Goal: Information Seeking & Learning: Understand process/instructions

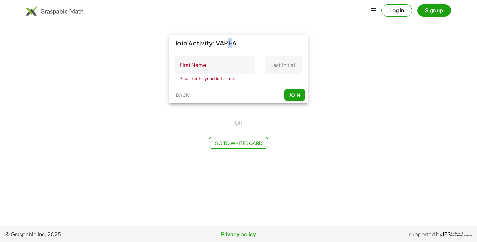
drag, startPoint x: 222, startPoint y: 41, endPoint x: 229, endPoint y: 45, distance: 8.7
click at [229, 45] on div "Join Activity: VAPE6" at bounding box center [238, 43] width 138 height 16
click at [218, 64] on input "First Name" at bounding box center [215, 65] width 80 height 18
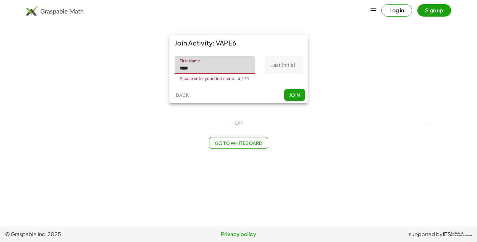
type input "****"
click at [278, 67] on input "Last Initial" at bounding box center [283, 65] width 37 height 18
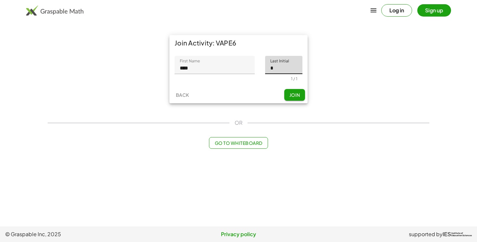
type input "*"
click at [291, 95] on span "Join" at bounding box center [294, 95] width 11 height 6
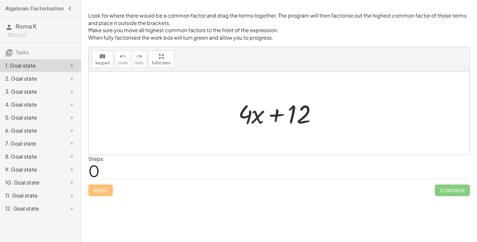
click at [262, 109] on div at bounding box center [281, 112] width 93 height 33
click at [254, 113] on div at bounding box center [281, 112] width 93 height 33
drag, startPoint x: 293, startPoint y: 115, endPoint x: 186, endPoint y: 114, distance: 107.1
click at [186, 114] on div "+ 12 + · 4 · x + 12" at bounding box center [279, 112] width 381 height 83
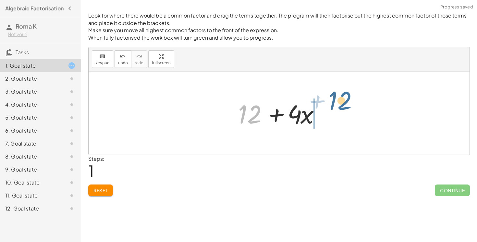
drag, startPoint x: 246, startPoint y: 115, endPoint x: 338, endPoint y: 103, distance: 93.3
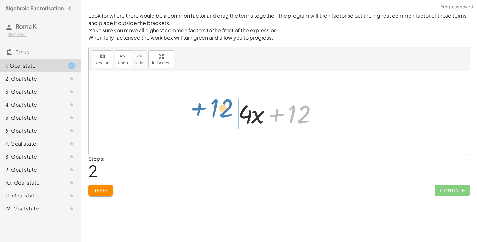
drag, startPoint x: 310, startPoint y: 121, endPoint x: 232, endPoint y: 115, distance: 77.8
click at [232, 115] on div "+ · 4 · x + 12 + 12 + · 4 · x + 12 + · 4 · x + 12" at bounding box center [278, 113] width 101 height 37
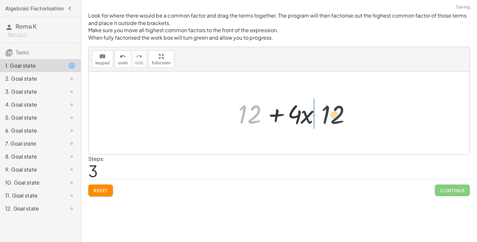
drag, startPoint x: 243, startPoint y: 110, endPoint x: 331, endPoint y: 111, distance: 87.9
click at [331, 111] on div "+ · 4 · x + 12 + 12 + · 4 · x + · 4 · x + 12 + 12 + · 4 · x + 12" at bounding box center [279, 112] width 381 height 83
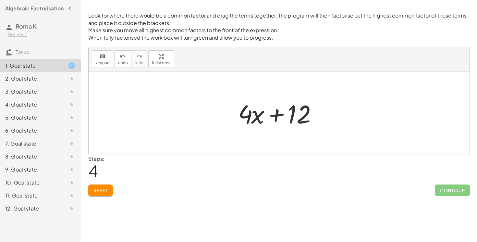
drag, startPoint x: 304, startPoint y: 118, endPoint x: 226, endPoint y: 109, distance: 78.8
click at [226, 109] on div "+ · 4 · x + 12 + 12 + · 4 · x + · 4 · x + 12 + 12 + · 4 · x + · 4 · x + 12" at bounding box center [279, 112] width 381 height 83
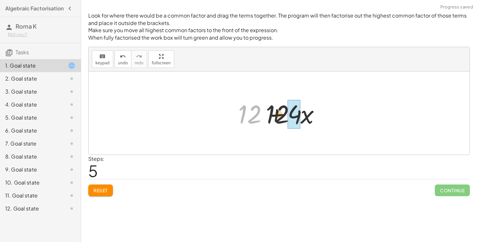
drag, startPoint x: 235, startPoint y: 114, endPoint x: 301, endPoint y: 115, distance: 65.6
click at [301, 115] on div at bounding box center [281, 112] width 93 height 33
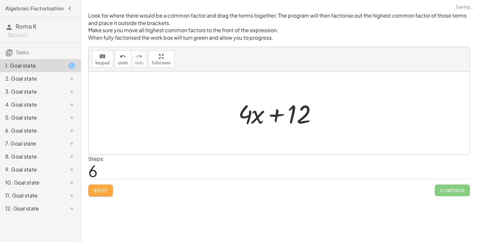
click at [107, 189] on span "Reset" at bounding box center [100, 190] width 14 height 6
click at [104, 62] on span "keypad" at bounding box center [102, 63] width 14 height 5
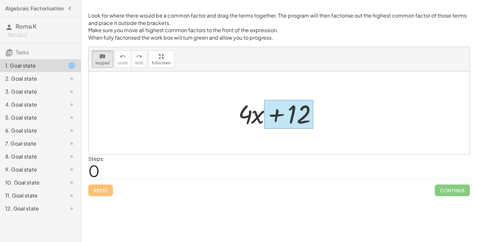
click at [306, 114] on div at bounding box center [288, 114] width 49 height 29
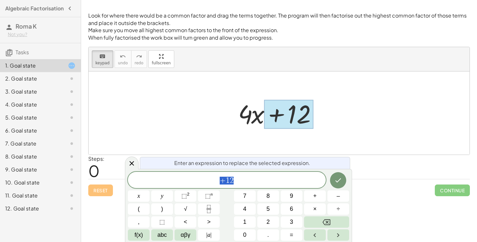
click at [276, 115] on div at bounding box center [288, 114] width 49 height 29
click at [280, 119] on div at bounding box center [288, 114] width 49 height 29
click at [243, 182] on span "+ 1 2" at bounding box center [227, 180] width 198 height 9
click at [223, 181] on span "4" at bounding box center [222, 180] width 4 height 8
click at [216, 178] on span "(" at bounding box center [218, 179] width 4 height 9
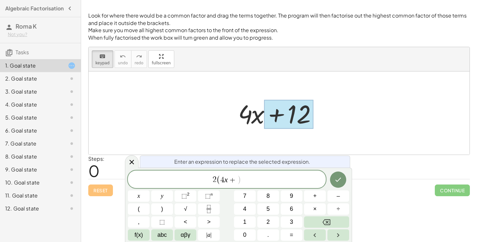
click at [222, 177] on span "4" at bounding box center [222, 180] width 4 height 8
click at [224, 177] on span "​ 4 x +" at bounding box center [228, 180] width 17 height 8
click at [238, 175] on span ")" at bounding box center [239, 179] width 4 height 9
click at [236, 178] on span "6" at bounding box center [237, 180] width 4 height 8
click at [240, 178] on span ")" at bounding box center [241, 179] width 4 height 9
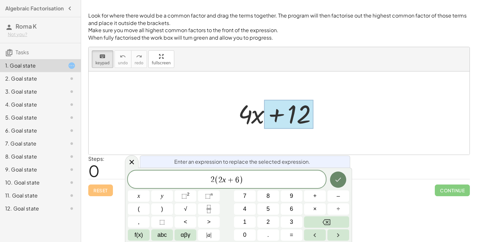
click at [335, 182] on icon "Done" at bounding box center [338, 180] width 8 height 8
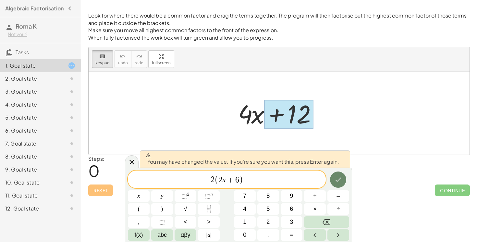
click at [335, 177] on icon "Done" at bounding box center [338, 180] width 8 height 8
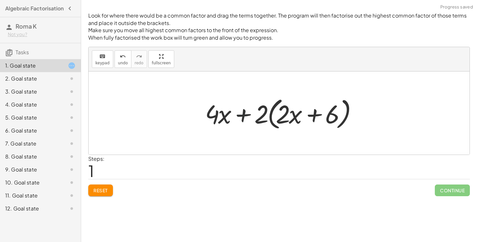
click at [241, 104] on div at bounding box center [282, 112] width 160 height 37
click at [246, 113] on div at bounding box center [282, 112] width 160 height 37
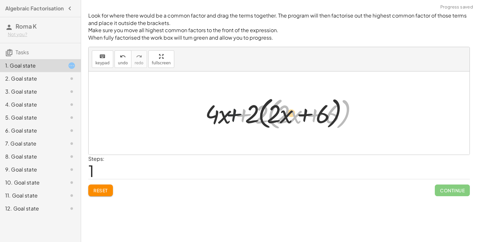
drag, startPoint x: 246, startPoint y: 114, endPoint x: 213, endPoint y: 114, distance: 32.8
click at [213, 114] on div at bounding box center [282, 112] width 160 height 37
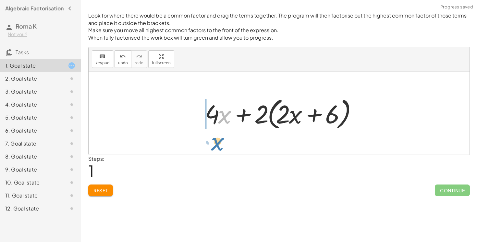
click at [219, 117] on div at bounding box center [282, 112] width 160 height 37
click at [222, 115] on div at bounding box center [282, 112] width 160 height 37
click at [214, 114] on div at bounding box center [282, 112] width 160 height 37
click at [97, 58] on div "keyboard" at bounding box center [102, 56] width 14 height 8
click at [249, 115] on div at bounding box center [282, 112] width 160 height 37
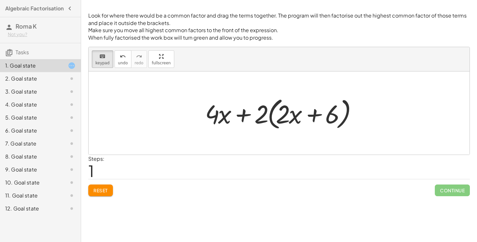
click at [268, 116] on div at bounding box center [282, 112] width 160 height 37
click at [253, 116] on div at bounding box center [282, 112] width 160 height 37
drag, startPoint x: 246, startPoint y: 116, endPoint x: 226, endPoint y: 138, distance: 29.8
click at [226, 138] on div "+ · 4 · x + 12 + · 4 · x + · 2 · ( + · 2 · x + 6 )" at bounding box center [279, 112] width 381 height 83
drag, startPoint x: 195, startPoint y: 111, endPoint x: 233, endPoint y: 130, distance: 42.2
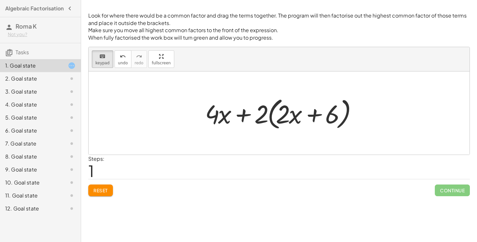
click at [241, 133] on div at bounding box center [279, 112] width 381 height 83
click at [222, 119] on div at bounding box center [218, 114] width 26 height 30
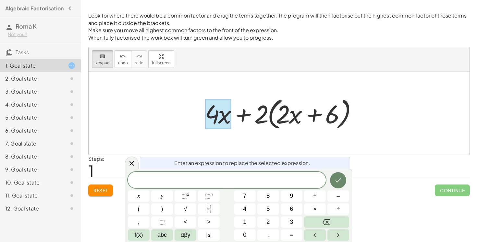
click at [336, 180] on icon "Done" at bounding box center [338, 180] width 8 height 8
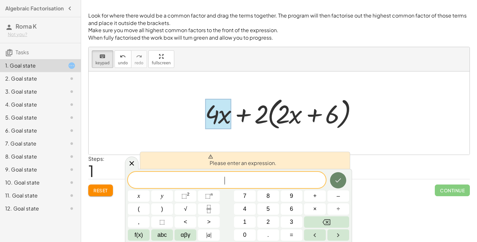
click at [336, 180] on icon "Done" at bounding box center [338, 180] width 8 height 8
click at [102, 188] on span "Reset" at bounding box center [100, 190] width 14 height 6
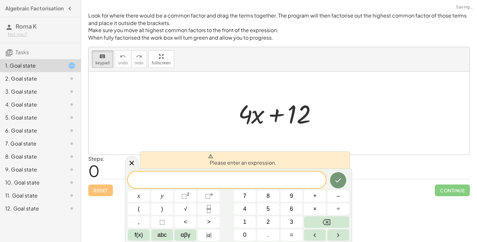
click at [176, 97] on div at bounding box center [279, 112] width 381 height 83
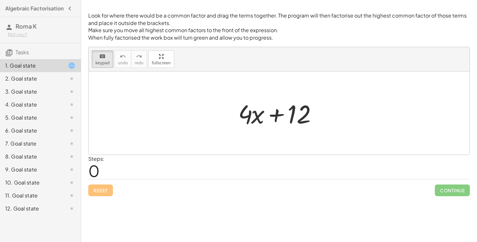
drag, startPoint x: 288, startPoint y: 118, endPoint x: 288, endPoint y: 83, distance: 35.4
click at [97, 56] on div "keyboard" at bounding box center [102, 56] width 14 height 8
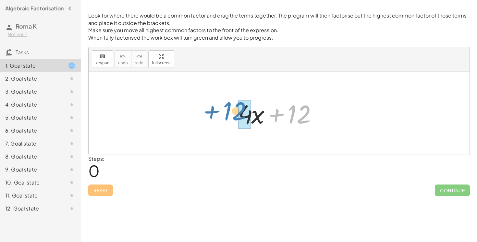
drag, startPoint x: 287, startPoint y: 115, endPoint x: 224, endPoint y: 112, distance: 63.0
click at [224, 112] on div "+ 12 + · 4 · x + 12" at bounding box center [279, 112] width 381 height 83
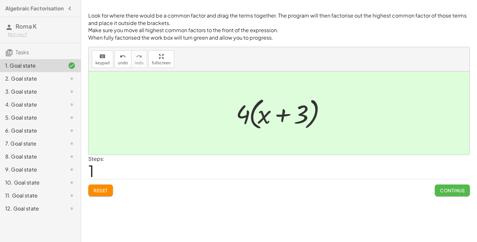
click at [445, 192] on span "Continue" at bounding box center [452, 190] width 25 height 6
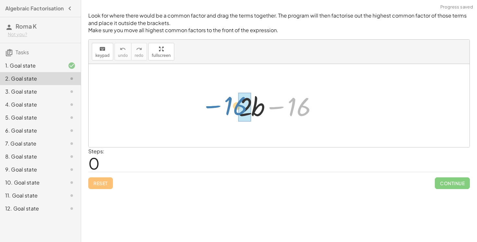
drag, startPoint x: 294, startPoint y: 109, endPoint x: 234, endPoint y: 109, distance: 60.4
click at [234, 109] on div "− 16 + · 2 · b − 16" at bounding box center [278, 105] width 101 height 37
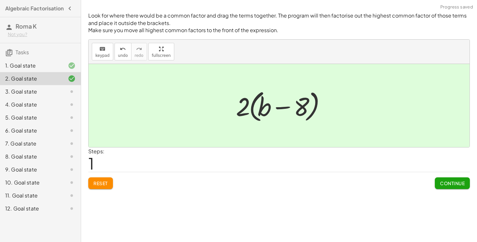
click at [0, 0] on div "Look for where there would be a common factor and drag the terms together. The …" at bounding box center [0, 0] width 0 height 0
click at [454, 185] on span "Continue" at bounding box center [452, 183] width 25 height 6
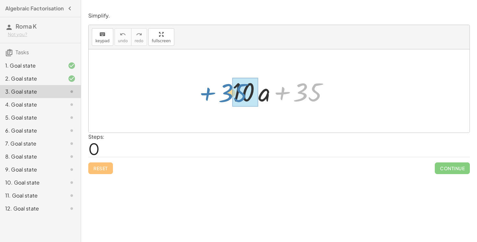
drag, startPoint x: 310, startPoint y: 97, endPoint x: 239, endPoint y: 97, distance: 70.7
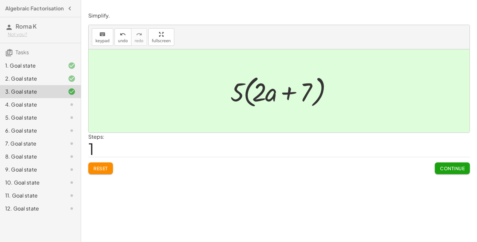
click at [58, 81] on div at bounding box center [66, 79] width 18 height 8
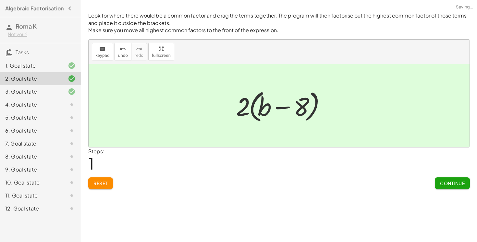
click at [54, 85] on div "1. Goal state" at bounding box center [40, 91] width 81 height 13
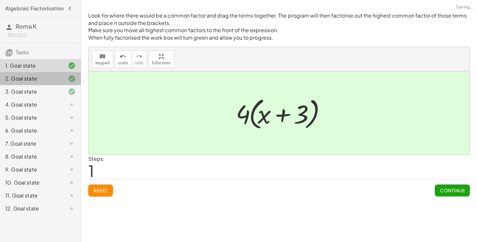
click at [54, 80] on div "2. Goal state" at bounding box center [31, 79] width 52 height 8
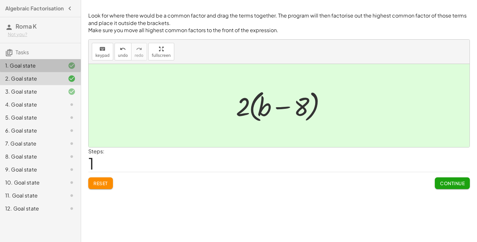
click at [11, 85] on div "1. Goal state" at bounding box center [40, 91] width 81 height 13
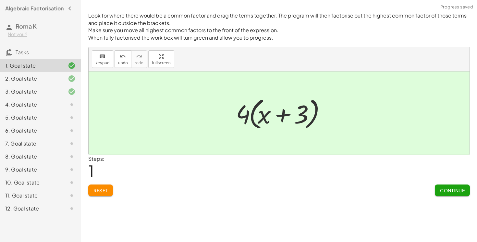
click at [14, 81] on div "2. Goal state" at bounding box center [31, 79] width 52 height 8
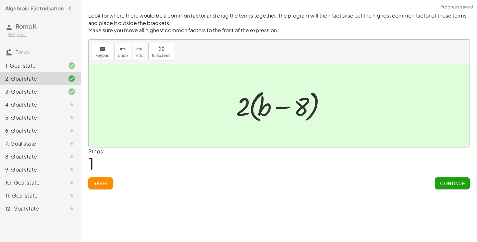
click at [5, 92] on div "3. Goal state" at bounding box center [31, 92] width 52 height 8
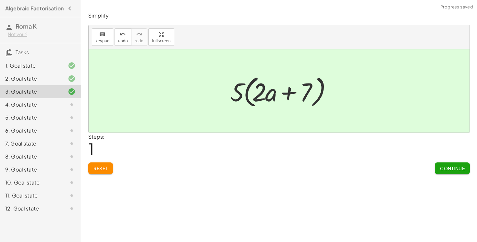
click at [95, 178] on div "Look for where there would be a common factor and drag the terms together. The …" at bounding box center [279, 121] width 396 height 242
click at [0, 0] on div "Simplify. keyboard keypad undo undo redo redo fullscreen + · 10 · a + 35 + · 5 …" at bounding box center [0, 0] width 0 height 0
click at [95, 172] on button "Reset" at bounding box center [100, 168] width 25 height 12
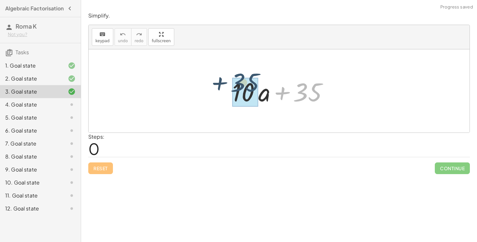
drag, startPoint x: 312, startPoint y: 96, endPoint x: 247, endPoint y: 89, distance: 65.3
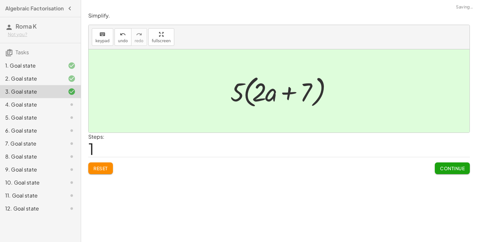
click at [99, 167] on span "Reset" at bounding box center [100, 168] width 14 height 6
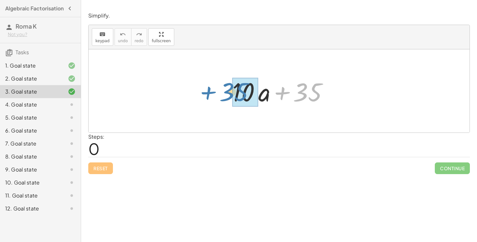
drag, startPoint x: 309, startPoint y: 94, endPoint x: 236, endPoint y: 94, distance: 73.7
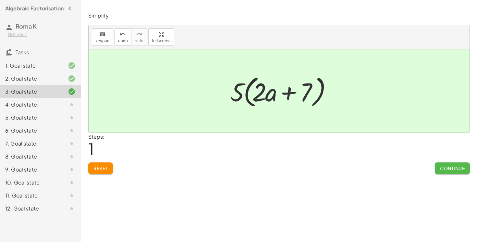
click at [447, 172] on button "Continue" at bounding box center [452, 168] width 35 height 12
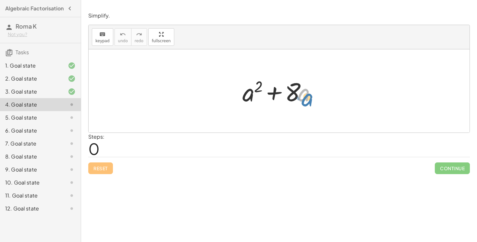
drag, startPoint x: 304, startPoint y: 90, endPoint x: 308, endPoint y: 93, distance: 5.1
click at [307, 93] on div at bounding box center [281, 90] width 85 height 33
drag, startPoint x: 303, startPoint y: 96, endPoint x: 241, endPoint y: 103, distance: 62.0
click at [241, 103] on div at bounding box center [281, 90] width 85 height 33
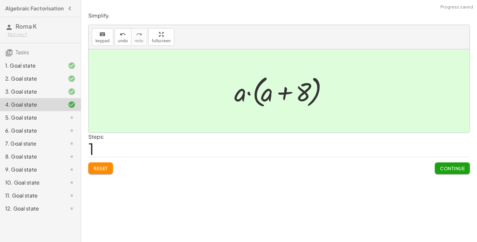
click at [248, 95] on div at bounding box center [281, 90] width 101 height 37
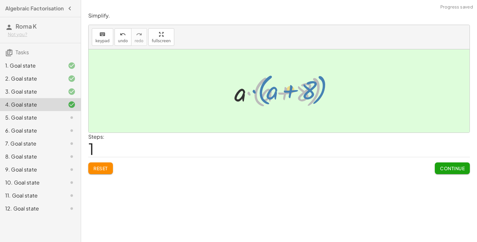
drag, startPoint x: 248, startPoint y: 95, endPoint x: 255, endPoint y: 91, distance: 8.0
click at [255, 91] on div at bounding box center [281, 90] width 101 height 37
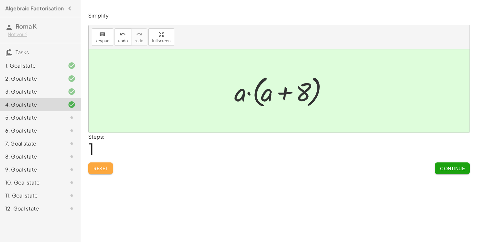
click at [100, 166] on span "Reset" at bounding box center [100, 168] width 14 height 6
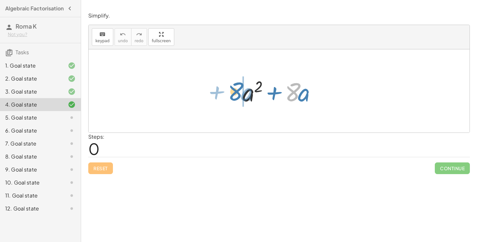
drag, startPoint x: 287, startPoint y: 97, endPoint x: 231, endPoint y: 96, distance: 56.2
click at [231, 96] on div "· 8 + · a + a 2 + · 8 · a" at bounding box center [279, 90] width 381 height 83
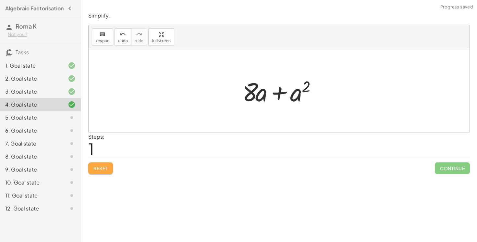
click at [96, 167] on span "Reset" at bounding box center [100, 168] width 14 height 6
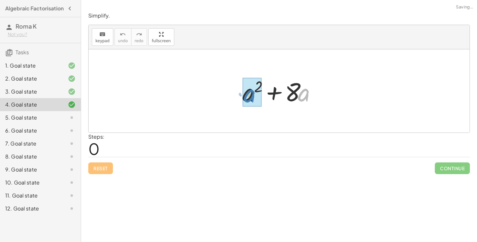
drag, startPoint x: 298, startPoint y: 93, endPoint x: 245, endPoint y: 94, distance: 53.6
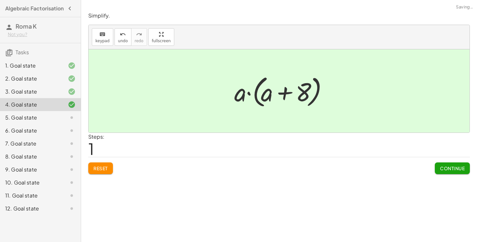
click at [448, 167] on span "Continue" at bounding box center [452, 168] width 25 height 6
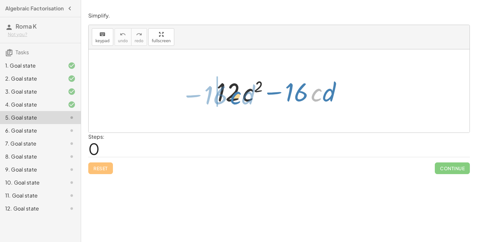
drag, startPoint x: 321, startPoint y: 92, endPoint x: 240, endPoint y: 95, distance: 80.9
click at [240, 95] on div at bounding box center [281, 90] width 137 height 33
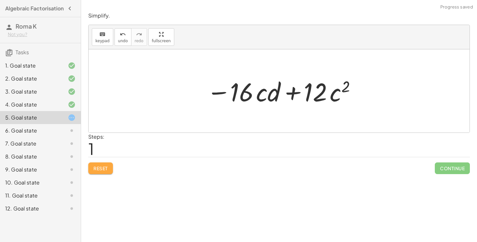
click at [111, 166] on button "Reset" at bounding box center [100, 168] width 25 height 12
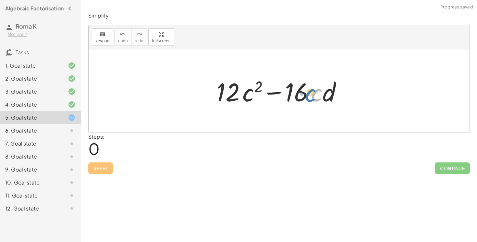
drag, startPoint x: 320, startPoint y: 95, endPoint x: 315, endPoint y: 95, distance: 5.2
click at [315, 95] on div at bounding box center [281, 90] width 137 height 33
drag, startPoint x: 328, startPoint y: 93, endPoint x: 323, endPoint y: 95, distance: 5.4
click at [320, 95] on div at bounding box center [281, 90] width 137 height 33
drag, startPoint x: 316, startPoint y: 92, endPoint x: 246, endPoint y: 97, distance: 70.0
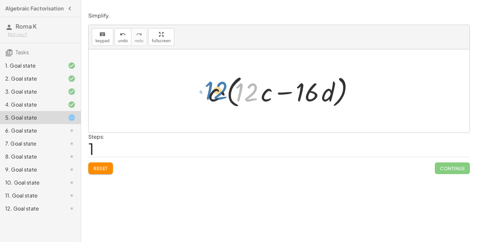
drag, startPoint x: 256, startPoint y: 94, endPoint x: 222, endPoint y: 91, distance: 33.8
click at [222, 91] on div at bounding box center [281, 90] width 153 height 37
drag, startPoint x: 219, startPoint y: 96, endPoint x: 275, endPoint y: 94, distance: 55.5
click at [275, 94] on div at bounding box center [281, 90] width 153 height 37
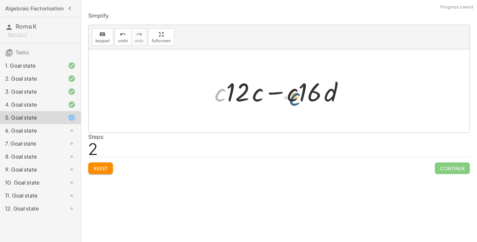
drag, startPoint x: 222, startPoint y: 95, endPoint x: 307, endPoint y: 102, distance: 85.0
click at [307, 102] on div at bounding box center [281, 90] width 141 height 33
click at [97, 166] on span "Reset" at bounding box center [100, 168] width 14 height 6
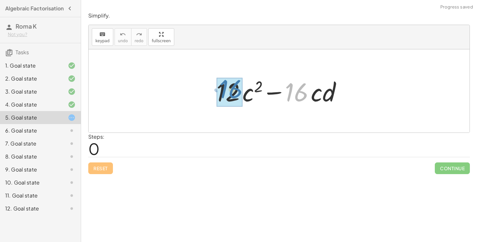
drag, startPoint x: 311, startPoint y: 93, endPoint x: 243, endPoint y: 90, distance: 68.2
click at [243, 90] on div at bounding box center [281, 90] width 137 height 33
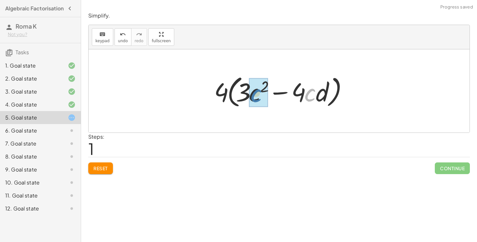
drag, startPoint x: 313, startPoint y: 96, endPoint x: 272, endPoint y: 100, distance: 41.7
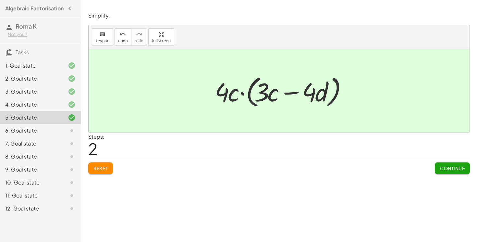
click at [104, 166] on span "Reset" at bounding box center [100, 168] width 14 height 6
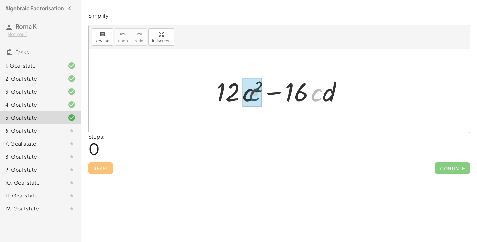
drag, startPoint x: 313, startPoint y: 99, endPoint x: 248, endPoint y: 99, distance: 65.5
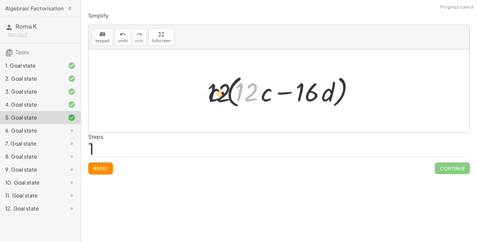
drag, startPoint x: 249, startPoint y: 89, endPoint x: 219, endPoint y: 89, distance: 29.9
click at [219, 89] on div at bounding box center [281, 90] width 153 height 37
drag, startPoint x: 253, startPoint y: 94, endPoint x: 214, endPoint y: 94, distance: 38.6
click at [214, 94] on div at bounding box center [281, 90] width 153 height 37
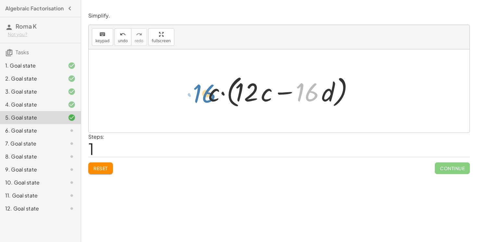
drag, startPoint x: 312, startPoint y: 97, endPoint x: 207, endPoint y: 98, distance: 104.8
click at [207, 98] on div at bounding box center [281, 90] width 153 height 37
drag, startPoint x: 214, startPoint y: 98, endPoint x: 266, endPoint y: 101, distance: 52.0
click at [266, 100] on div at bounding box center [281, 90] width 153 height 37
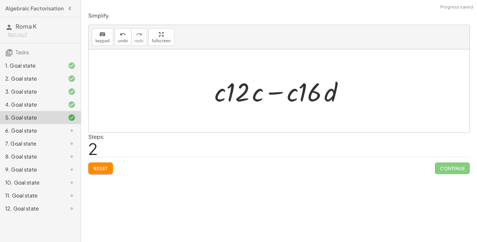
click at [105, 159] on div "Reset Continue" at bounding box center [279, 165] width 382 height 17
click at [102, 172] on button "Reset" at bounding box center [100, 168] width 25 height 12
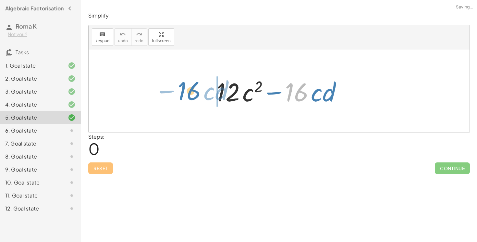
drag, startPoint x: 304, startPoint y: 92, endPoint x: 197, endPoint y: 91, distance: 106.8
click at [197, 91] on div "· 16 − · c · d + · 12 · c 2 − · 16 · c · d" at bounding box center [279, 90] width 381 height 83
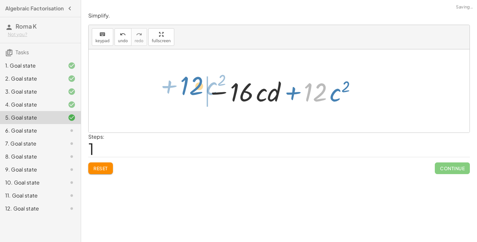
drag, startPoint x: 309, startPoint y: 97, endPoint x: 176, endPoint y: 91, distance: 133.2
click at [176, 91] on div "+ · 12 · c 2 − · 16 · c · d · 12 + · c 2 + · 12 · c 2 − · 16 · c · d" at bounding box center [279, 90] width 381 height 83
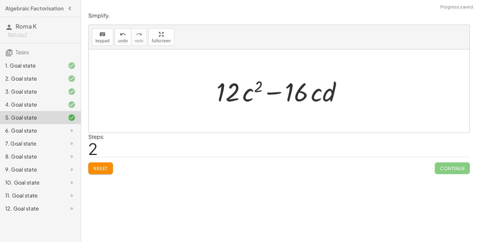
click at [112, 173] on button "Reset" at bounding box center [100, 168] width 25 height 12
click at [108, 169] on div "Reset Continue" at bounding box center [279, 165] width 382 height 17
click at [110, 165] on div "Reset Continue" at bounding box center [279, 165] width 382 height 17
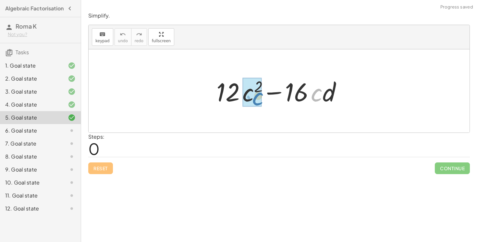
drag, startPoint x: 314, startPoint y: 96, endPoint x: 251, endPoint y: 99, distance: 62.7
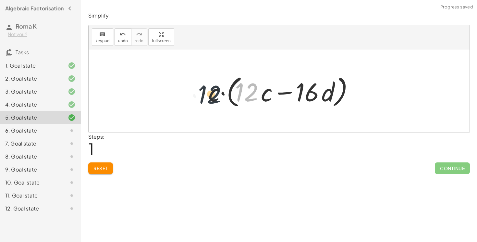
drag, startPoint x: 254, startPoint y: 85, endPoint x: 209, endPoint y: 88, distance: 45.2
click at [209, 88] on div at bounding box center [281, 90] width 153 height 37
drag, startPoint x: 249, startPoint y: 88, endPoint x: 214, endPoint y: 89, distance: 34.7
click at [214, 89] on div at bounding box center [281, 90] width 153 height 37
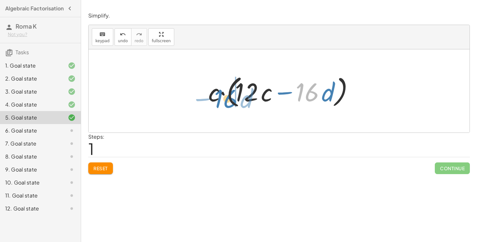
drag, startPoint x: 304, startPoint y: 92, endPoint x: 225, endPoint y: 98, distance: 79.7
click at [225, 98] on div at bounding box center [281, 90] width 153 height 37
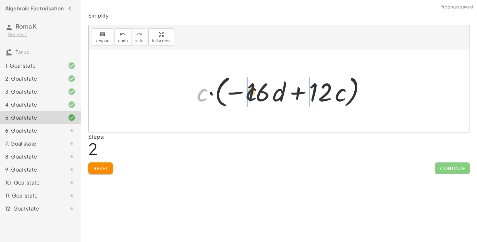
drag, startPoint x: 207, startPoint y: 98, endPoint x: 263, endPoint y: 96, distance: 56.2
click at [263, 96] on div at bounding box center [281, 90] width 176 height 37
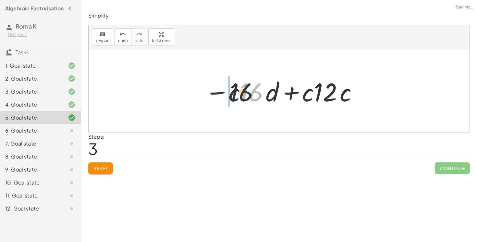
drag, startPoint x: 250, startPoint y: 93, endPoint x: 204, endPoint y: 93, distance: 46.1
click at [204, 93] on div at bounding box center [282, 90] width 160 height 33
drag, startPoint x: 241, startPoint y: 92, endPoint x: 177, endPoint y: 93, distance: 64.3
click at [176, 93] on div "+ · 12 · c 2 − · 16 · c · d + · 12 · c · c − · 16 · c · d · c · ( + · 12 · c − …" at bounding box center [279, 90] width 381 height 83
click at [103, 158] on div "Reset Continue" at bounding box center [279, 165] width 382 height 17
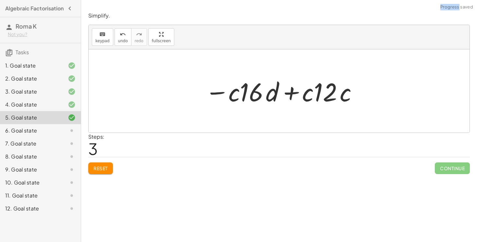
click at [102, 166] on span "Reset" at bounding box center [100, 168] width 14 height 6
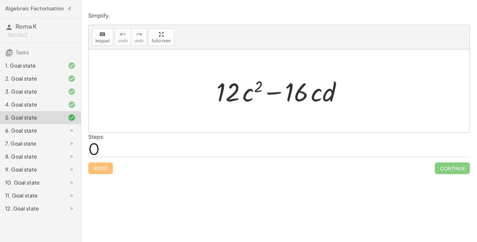
click at [299, 94] on div at bounding box center [281, 90] width 137 height 33
drag, startPoint x: 319, startPoint y: 96, endPoint x: 315, endPoint y: 95, distance: 3.9
click at [315, 95] on div at bounding box center [281, 90] width 137 height 33
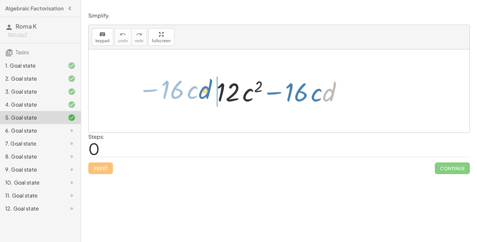
drag, startPoint x: 327, startPoint y: 94, endPoint x: 206, endPoint y: 91, distance: 121.4
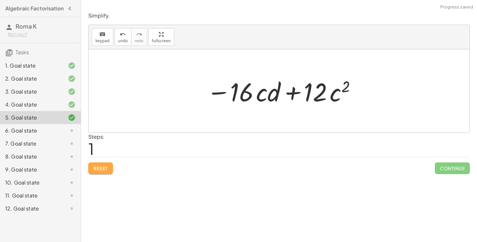
click at [100, 170] on span "Reset" at bounding box center [100, 168] width 14 height 6
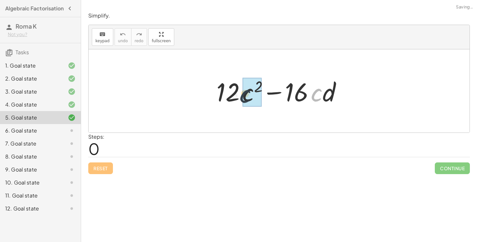
drag, startPoint x: 315, startPoint y: 94, endPoint x: 242, endPoint y: 95, distance: 72.4
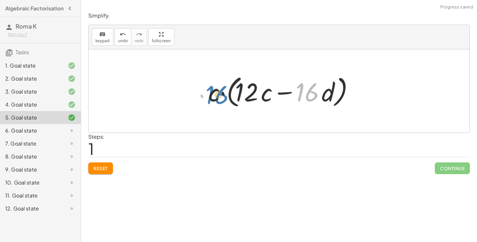
drag, startPoint x: 310, startPoint y: 89, endPoint x: 219, endPoint y: 91, distance: 90.2
click at [219, 91] on div at bounding box center [281, 90] width 153 height 37
drag, startPoint x: 304, startPoint y: 89, endPoint x: 257, endPoint y: 89, distance: 47.1
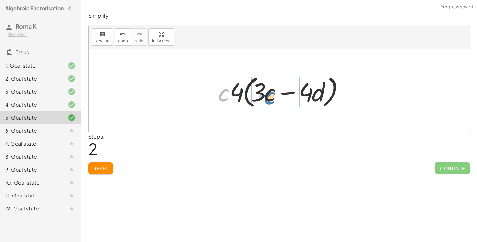
drag, startPoint x: 222, startPoint y: 96, endPoint x: 269, endPoint y: 98, distance: 47.1
click at [269, 98] on div at bounding box center [281, 90] width 133 height 37
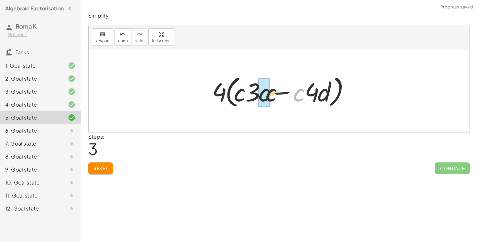
drag, startPoint x: 298, startPoint y: 95, endPoint x: 257, endPoint y: 95, distance: 41.2
click at [257, 95] on div at bounding box center [281, 90] width 145 height 37
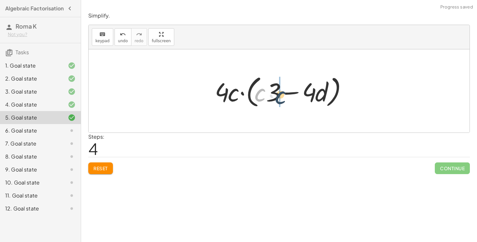
drag, startPoint x: 258, startPoint y: 96, endPoint x: 278, endPoint y: 98, distance: 20.5
click at [278, 98] on div at bounding box center [282, 90] width 140 height 37
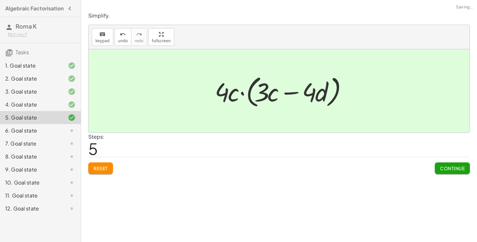
click at [448, 168] on span "Continue" at bounding box center [452, 168] width 25 height 6
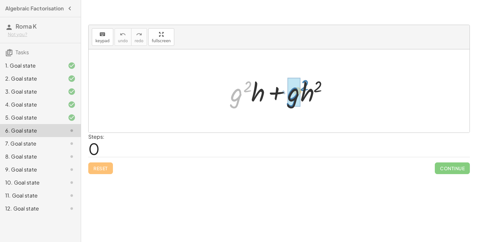
drag, startPoint x: 242, startPoint y: 92, endPoint x: 304, endPoint y: 95, distance: 62.0
click at [304, 95] on div at bounding box center [281, 90] width 109 height 33
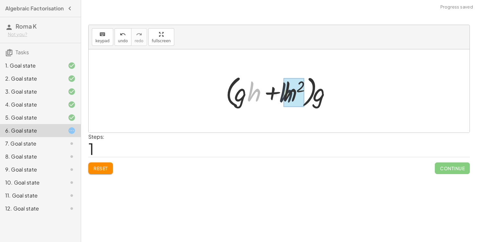
drag, startPoint x: 254, startPoint y: 93, endPoint x: 291, endPoint y: 97, distance: 37.3
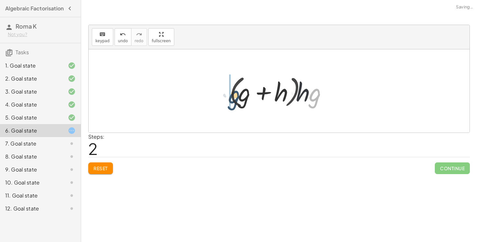
drag, startPoint x: 319, startPoint y: 102, endPoint x: 219, endPoint y: 100, distance: 99.6
click at [219, 100] on div "+ · g 2 · h + · g · h 2 + · g · g · h + · g · h 2 · ( + · g · h + h 2 ) · g · (…" at bounding box center [279, 90] width 381 height 83
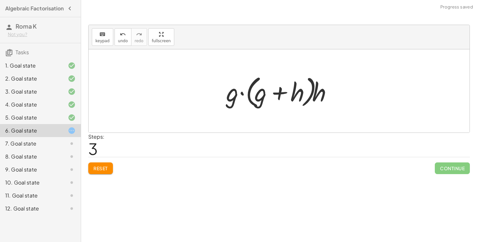
click at [105, 164] on button "Reset" at bounding box center [100, 168] width 25 height 12
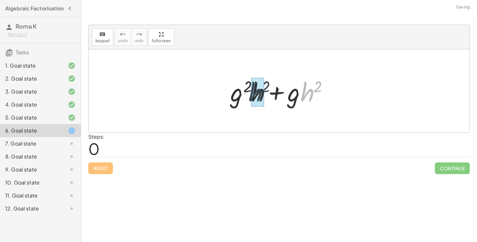
drag, startPoint x: 309, startPoint y: 96, endPoint x: 264, endPoint y: 96, distance: 45.1
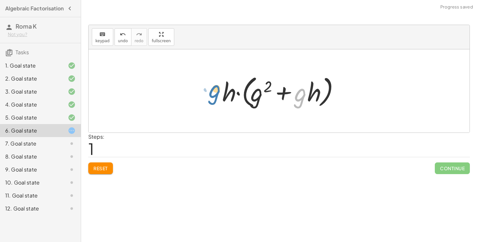
drag, startPoint x: 301, startPoint y: 97, endPoint x: 213, endPoint y: 94, distance: 88.3
click at [213, 94] on div "+ · g 2 · h + · g · h 2 + · g 2 · h + · g · h · h · g + · h + g 2 h + · g · · h…" at bounding box center [279, 91] width 133 height 41
drag, startPoint x: 229, startPoint y: 95, endPoint x: 325, endPoint y: 97, distance: 96.7
click at [325, 97] on div at bounding box center [281, 90] width 125 height 37
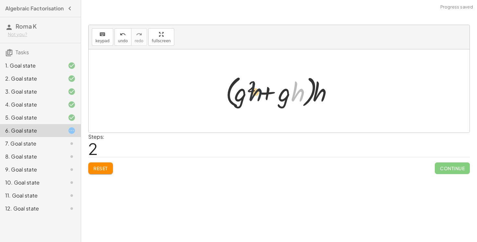
drag, startPoint x: 293, startPoint y: 94, endPoint x: 244, endPoint y: 94, distance: 49.0
click at [244, 94] on div at bounding box center [281, 90] width 118 height 37
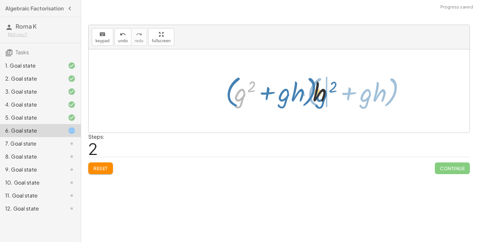
drag, startPoint x: 241, startPoint y: 96, endPoint x: 333, endPoint y: 96, distance: 92.2
click at [333, 96] on div at bounding box center [281, 90] width 118 height 37
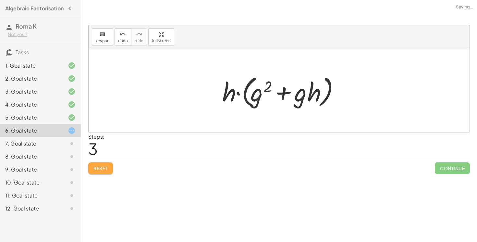
click at [90, 167] on button "Reset" at bounding box center [100, 168] width 25 height 12
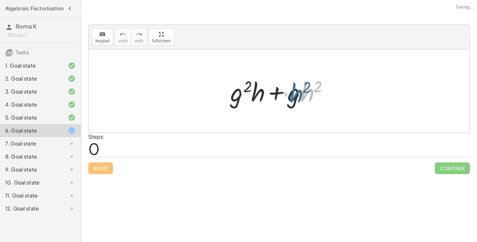
click at [304, 94] on div at bounding box center [281, 90] width 109 height 33
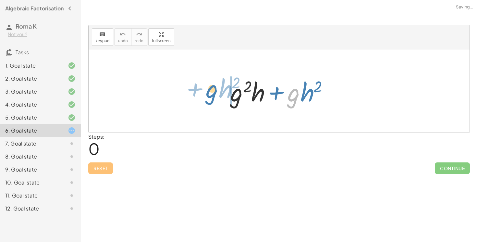
drag, startPoint x: 297, startPoint y: 93, endPoint x: 215, endPoint y: 89, distance: 81.5
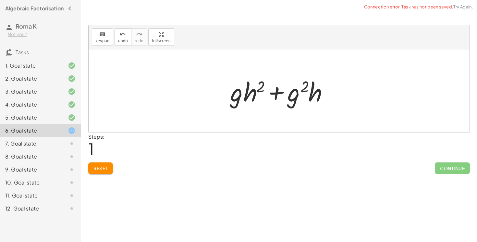
click at [98, 167] on span "Reset" at bounding box center [100, 168] width 14 height 6
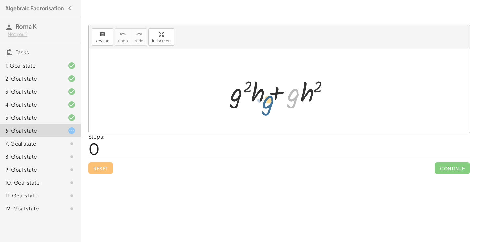
drag, startPoint x: 290, startPoint y: 91, endPoint x: 285, endPoint y: 89, distance: 6.0
click at [285, 89] on div at bounding box center [281, 90] width 109 height 33
click at [257, 76] on div at bounding box center [281, 90] width 109 height 33
drag, startPoint x: 255, startPoint y: 91, endPoint x: 230, endPoint y: 91, distance: 25.3
click at [230, 91] on div at bounding box center [281, 90] width 109 height 33
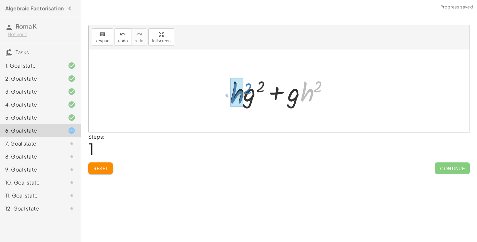
drag, startPoint x: 303, startPoint y: 92, endPoint x: 230, endPoint y: 94, distance: 73.7
click at [230, 94] on div at bounding box center [281, 90] width 109 height 33
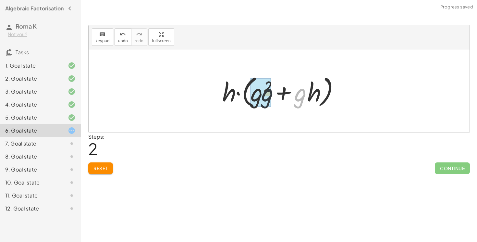
drag, startPoint x: 297, startPoint y: 94, endPoint x: 267, endPoint y: 94, distance: 29.2
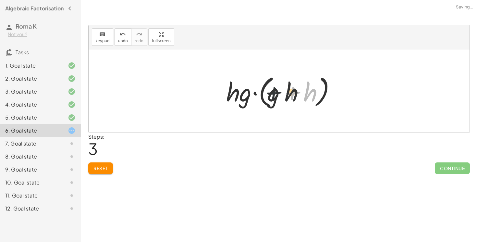
drag, startPoint x: 303, startPoint y: 93, endPoint x: 273, endPoint y: 93, distance: 29.9
click at [273, 93] on div at bounding box center [281, 90] width 117 height 37
drag, startPoint x: 273, startPoint y: 93, endPoint x: 318, endPoint y: 92, distance: 44.5
click at [318, 92] on div at bounding box center [281, 90] width 117 height 37
drag, startPoint x: 253, startPoint y: 99, endPoint x: 250, endPoint y: 99, distance: 3.6
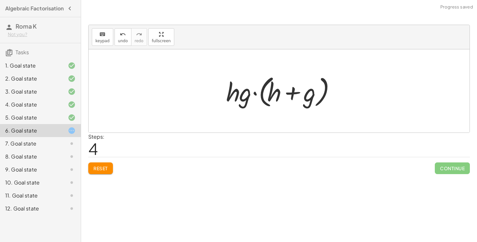
click at [251, 99] on div at bounding box center [281, 90] width 117 height 37
drag, startPoint x: 246, startPoint y: 99, endPoint x: 283, endPoint y: 99, distance: 36.7
click at [283, 99] on div at bounding box center [281, 90] width 117 height 37
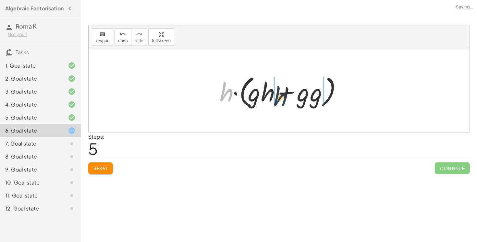
drag, startPoint x: 232, startPoint y: 96, endPoint x: 300, endPoint y: 101, distance: 68.0
click at [300, 101] on div at bounding box center [281, 90] width 130 height 37
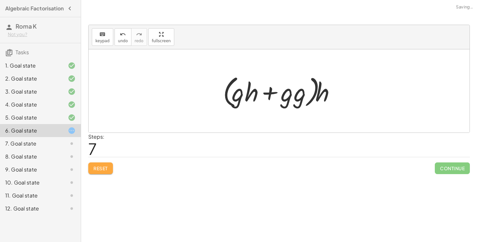
click at [102, 163] on button "Reset" at bounding box center [100, 168] width 25 height 12
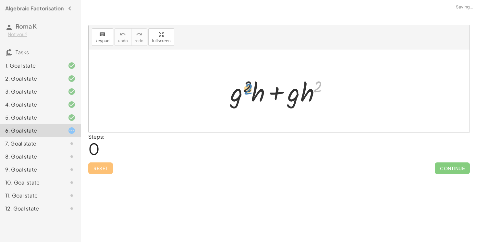
drag, startPoint x: 314, startPoint y: 93, endPoint x: 242, endPoint y: 97, distance: 71.8
click at [242, 97] on div at bounding box center [281, 90] width 109 height 33
drag, startPoint x: 315, startPoint y: 89, endPoint x: 259, endPoint y: 90, distance: 55.5
click at [259, 90] on div at bounding box center [281, 90] width 109 height 33
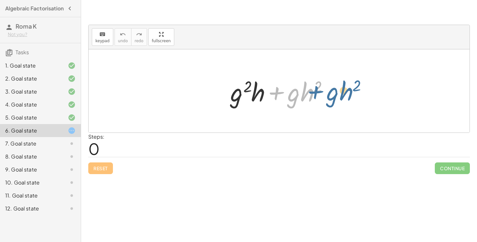
drag, startPoint x: 264, startPoint y: 92, endPoint x: 299, endPoint y: 91, distance: 34.4
click at [299, 91] on div at bounding box center [281, 90] width 109 height 33
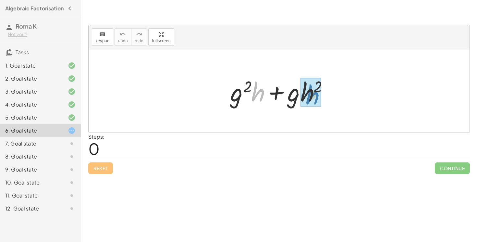
drag, startPoint x: 261, startPoint y: 96, endPoint x: 315, endPoint y: 99, distance: 54.6
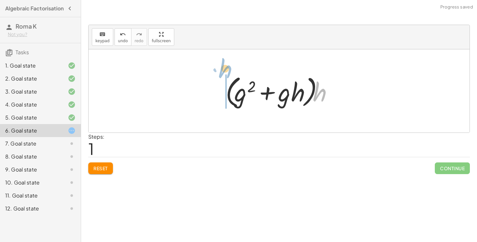
drag, startPoint x: 328, startPoint y: 97, endPoint x: 219, endPoint y: 100, distance: 109.1
click at [219, 100] on div "+ · g 2 · h + · g · h 2 + · g 2 · h + · g · h · h · h + g 2 · h + · g · h · ( )" at bounding box center [279, 91] width 126 height 41
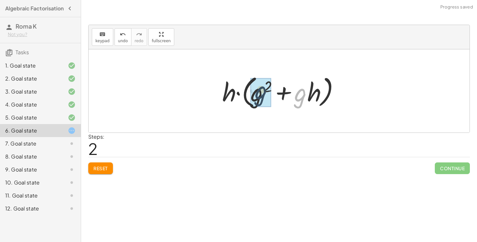
drag, startPoint x: 299, startPoint y: 98, endPoint x: 257, endPoint y: 98, distance: 41.5
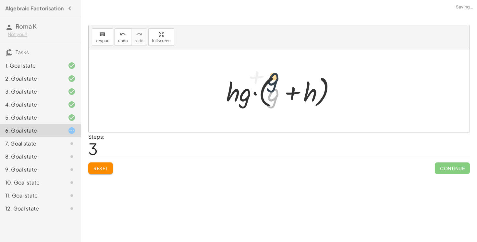
drag, startPoint x: 274, startPoint y: 99, endPoint x: 276, endPoint y: 96, distance: 4.2
click at [276, 95] on div at bounding box center [281, 90] width 117 height 37
drag, startPoint x: 250, startPoint y: 99, endPoint x: 286, endPoint y: 98, distance: 36.4
click at [286, 98] on div at bounding box center [281, 90] width 117 height 37
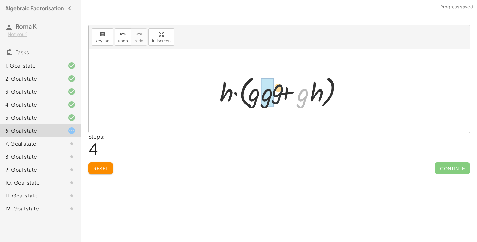
drag, startPoint x: 305, startPoint y: 94, endPoint x: 254, endPoint y: 91, distance: 50.4
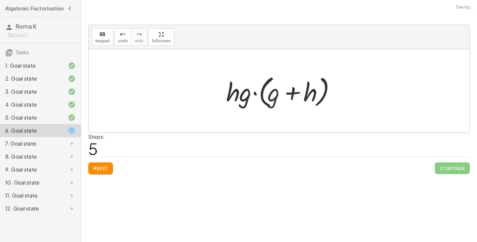
click at [275, 96] on div at bounding box center [281, 90] width 117 height 37
click at [104, 165] on span "Reset" at bounding box center [100, 168] width 14 height 6
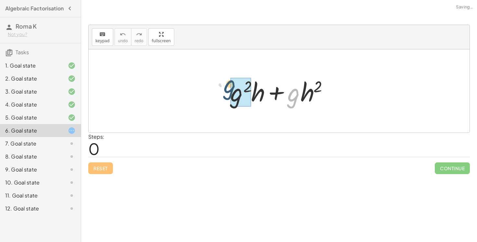
drag, startPoint x: 290, startPoint y: 98, endPoint x: 239, endPoint y: 92, distance: 51.7
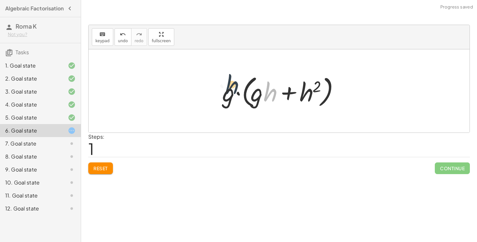
drag, startPoint x: 268, startPoint y: 93, endPoint x: 227, endPoint y: 86, distance: 41.2
click at [227, 86] on div at bounding box center [281, 90] width 125 height 37
drag, startPoint x: 260, startPoint y: 97, endPoint x: 282, endPoint y: 98, distance: 22.1
click at [282, 98] on div at bounding box center [281, 90] width 125 height 37
click at [100, 168] on span "Reset" at bounding box center [100, 168] width 14 height 6
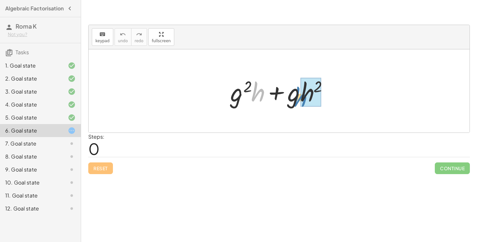
drag, startPoint x: 263, startPoint y: 93, endPoint x: 312, endPoint y: 98, distance: 49.9
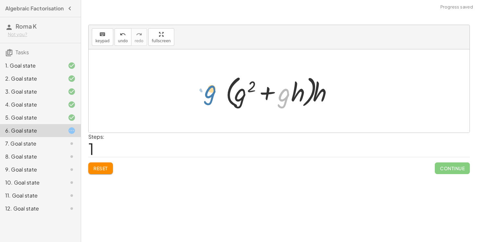
drag, startPoint x: 286, startPoint y: 96, endPoint x: 209, endPoint y: 95, distance: 76.9
click at [209, 95] on div "+ · g 2 · h + · g · h 2 + · g 2 · h + · g · h · h · g + · h + g 2 · h + · g · h…" at bounding box center [279, 90] width 381 height 83
drag, startPoint x: 284, startPoint y: 97, endPoint x: 209, endPoint y: 97, distance: 75.0
click at [209, 97] on div "+ · g 2 · h + · g · h 2 + · g 2 · h + · g · h · h · g + · h + g 2 · h + · g · h…" at bounding box center [279, 90] width 381 height 83
drag, startPoint x: 321, startPoint y: 95, endPoint x: 212, endPoint y: 94, distance: 109.4
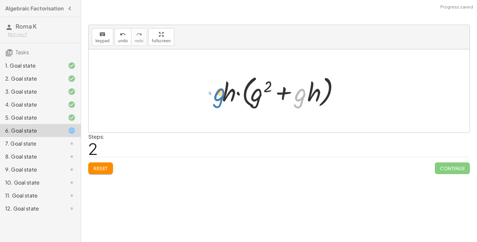
drag, startPoint x: 298, startPoint y: 97, endPoint x: 211, endPoint y: 96, distance: 87.6
click at [211, 96] on div "+ · g 2 · h + · g · h 2 + · g 2 · h + · g · h · h · ( + g 2 + · g · h ) · h · g…" at bounding box center [279, 90] width 381 height 83
drag, startPoint x: 226, startPoint y: 96, endPoint x: 283, endPoint y: 96, distance: 56.5
click at [283, 96] on div at bounding box center [281, 90] width 125 height 37
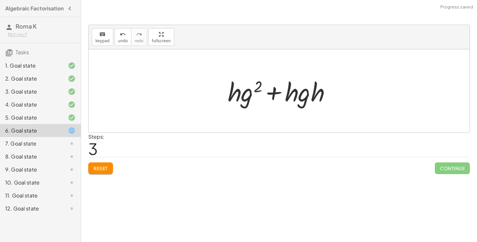
click at [102, 169] on span "Reset" at bounding box center [100, 168] width 14 height 6
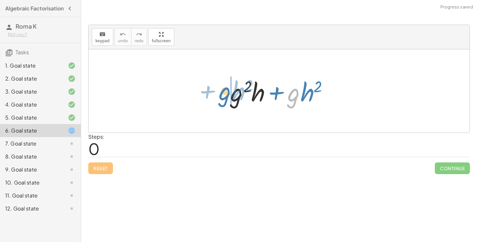
drag, startPoint x: 295, startPoint y: 98, endPoint x: 227, endPoint y: 97, distance: 68.8
click at [227, 97] on div "· g + · h 2 + · g 2 · h + · g · h 2" at bounding box center [279, 91] width 117 height 37
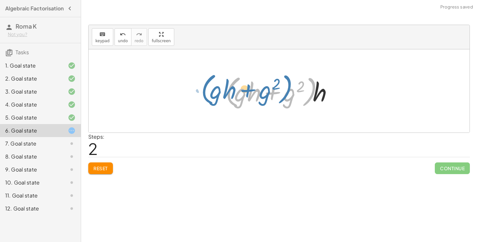
drag, startPoint x: 233, startPoint y: 90, endPoint x: 207, endPoint y: 87, distance: 26.1
click at [207, 87] on div "+ · g 2 · h + · g · h 2 + · g · h 2 + · g 2 · h + · g · h · h + · g 2 · h · ( +…" at bounding box center [279, 90] width 381 height 83
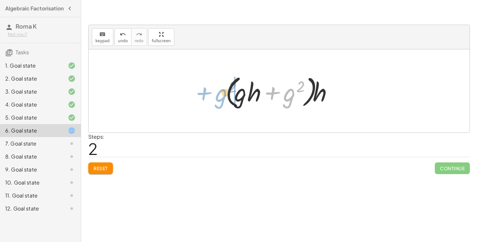
drag, startPoint x: 281, startPoint y: 99, endPoint x: 213, endPoint y: 100, distance: 68.1
click at [213, 100] on div "+ · g 2 · h + · g · h 2 + · g · h 2 + · g 2 · h + · g · h · h + · g 2 · h + g 2…" at bounding box center [279, 90] width 381 height 83
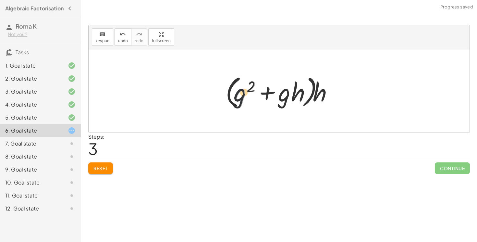
drag, startPoint x: 241, startPoint y: 93, endPoint x: 222, endPoint y: 93, distance: 19.8
click at [222, 93] on div "+ · g 2 · h + · g · h 2 + · g · h 2 + · g 2 · h + · g · h · h + · g 2 · h · ( +…" at bounding box center [279, 91] width 126 height 41
drag, startPoint x: 282, startPoint y: 97, endPoint x: 216, endPoint y: 96, distance: 65.9
click at [216, 96] on div "+ · g 2 · h + · g · h 2 + · g · h 2 + · g 2 · h + · g · h · h + · g 2 · h · ( +…" at bounding box center [279, 91] width 126 height 41
drag, startPoint x: 281, startPoint y: 99, endPoint x: 209, endPoint y: 95, distance: 71.8
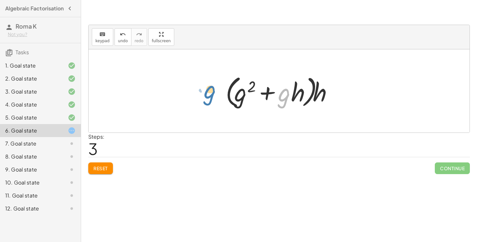
click at [209, 95] on div "+ · g 2 · h + · g · h 2 + · g · h 2 + · g 2 · h + · g · h · h + · g 2 · h · ( +…" at bounding box center [279, 90] width 381 height 83
drag, startPoint x: 330, startPoint y: 93, endPoint x: 233, endPoint y: 90, distance: 97.1
click at [233, 90] on div at bounding box center [281, 90] width 118 height 37
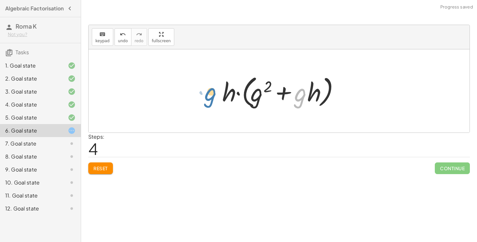
drag, startPoint x: 300, startPoint y: 96, endPoint x: 213, endPoint y: 95, distance: 87.0
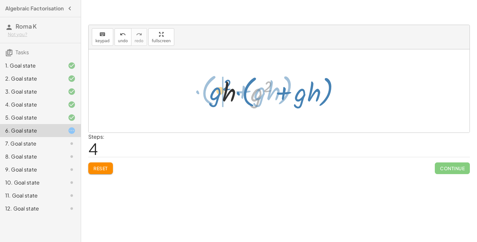
drag, startPoint x: 257, startPoint y: 97, endPoint x: 217, endPoint y: 95, distance: 40.6
click at [217, 95] on div "+ · g 2 · h + · g · h 2 + · g · h 2 + · g 2 · h + · g · h · h + · g 2 · h · ( +…" at bounding box center [279, 91] width 133 height 41
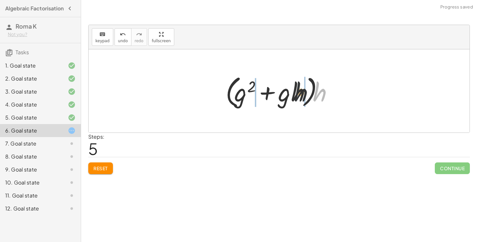
drag, startPoint x: 315, startPoint y: 96, endPoint x: 235, endPoint y: 98, distance: 80.2
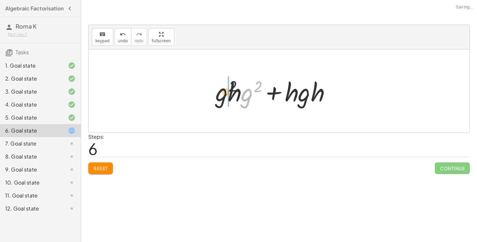
drag, startPoint x: 248, startPoint y: 96, endPoint x: 214, endPoint y: 96, distance: 34.1
click at [214, 96] on div "+ · g 2 · h + · g · h 2 + · g · h 2 + · g 2 · h + · g · h · h + · g 2 · h · ( +…" at bounding box center [279, 90] width 381 height 83
drag, startPoint x: 232, startPoint y: 92, endPoint x: 260, endPoint y: 92, distance: 27.9
click at [260, 92] on div at bounding box center [282, 90] width 114 height 33
drag, startPoint x: 289, startPoint y: 93, endPoint x: 273, endPoint y: 89, distance: 16.8
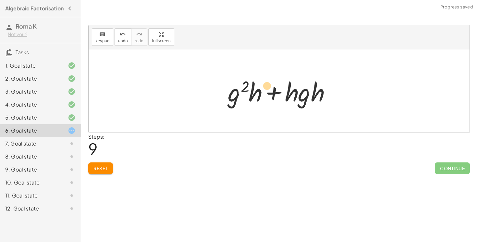
click at [273, 89] on div at bounding box center [282, 90] width 114 height 33
drag, startPoint x: 295, startPoint y: 94, endPoint x: 307, endPoint y: 101, distance: 13.6
click at [307, 101] on div at bounding box center [282, 90] width 114 height 33
drag, startPoint x: 305, startPoint y: 92, endPoint x: 233, endPoint y: 93, distance: 72.1
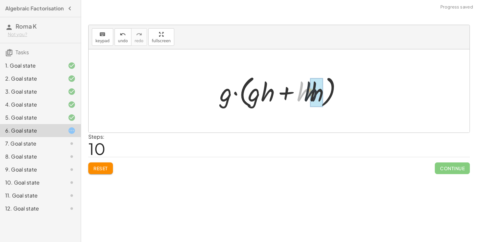
drag, startPoint x: 303, startPoint y: 94, endPoint x: 309, endPoint y: 94, distance: 5.8
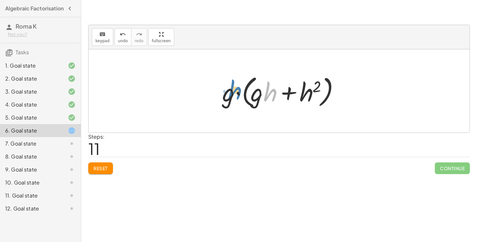
drag, startPoint x: 269, startPoint y: 93, endPoint x: 233, endPoint y: 91, distance: 35.4
click at [233, 91] on div at bounding box center [281, 90] width 125 height 37
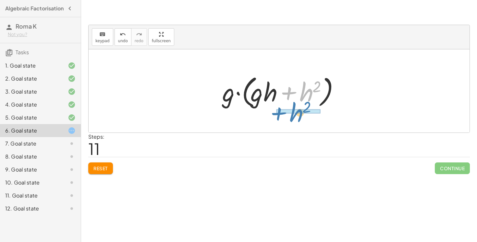
drag, startPoint x: 308, startPoint y: 95, endPoint x: 296, endPoint y: 120, distance: 27.0
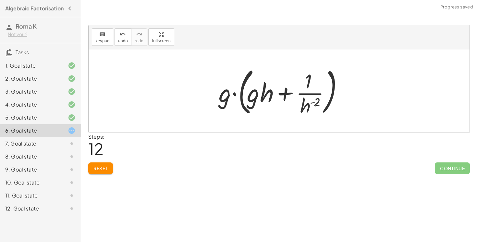
click at [98, 165] on button "Reset" at bounding box center [100, 168] width 25 height 12
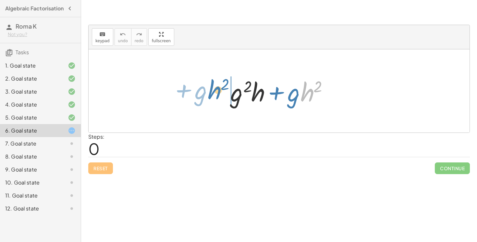
drag, startPoint x: 310, startPoint y: 94, endPoint x: 219, endPoint y: 92, distance: 91.5
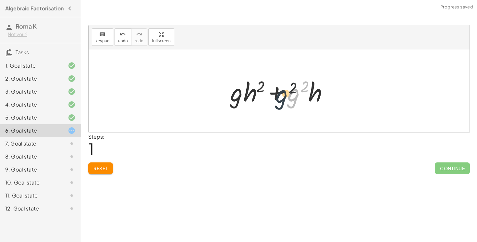
drag, startPoint x: 288, startPoint y: 95, endPoint x: 285, endPoint y: 96, distance: 3.4
click at [284, 97] on div at bounding box center [281, 90] width 109 height 33
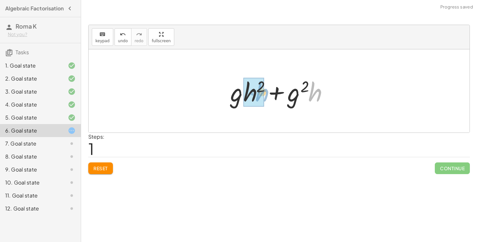
drag, startPoint x: 315, startPoint y: 97, endPoint x: 252, endPoint y: 96, distance: 62.3
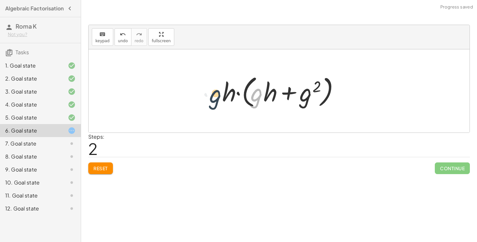
drag, startPoint x: 261, startPoint y: 98, endPoint x: 217, endPoint y: 99, distance: 43.8
click at [217, 99] on div "+ · g 2 · h + · g · h 2 + · g · h 2 + · g 2 · h + · g · h · h + · g 2 · h · g +…" at bounding box center [279, 91] width 133 height 41
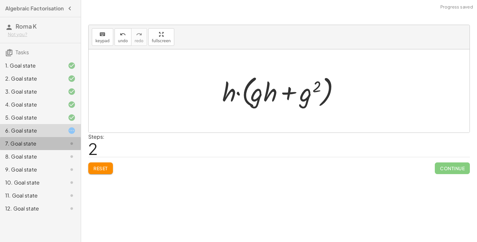
click at [74, 146] on icon at bounding box center [72, 144] width 8 height 8
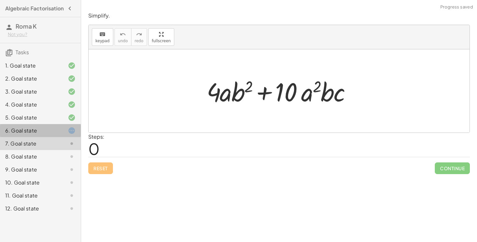
click at [70, 133] on icon at bounding box center [72, 131] width 8 height 8
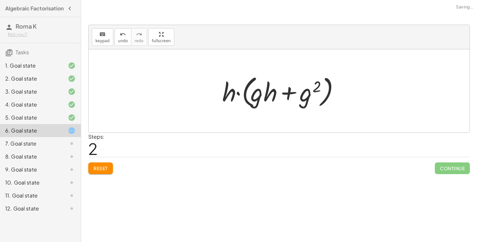
click at [70, 147] on icon at bounding box center [72, 144] width 8 height 8
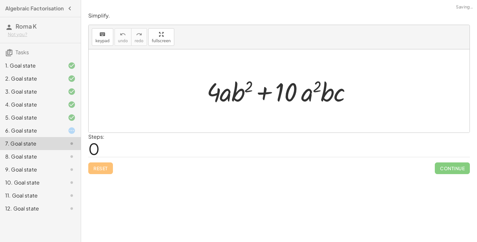
drag, startPoint x: 240, startPoint y: 93, endPoint x: 184, endPoint y: 91, distance: 55.9
click at [186, 91] on div "+ · 4 · a · b 2 + · 10 · a 2 · b · c" at bounding box center [279, 90] width 381 height 83
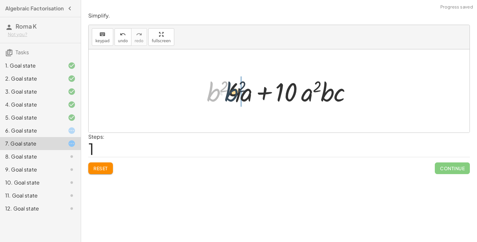
drag, startPoint x: 207, startPoint y: 95, endPoint x: 244, endPoint y: 96, distance: 37.3
click at [244, 96] on div at bounding box center [281, 90] width 156 height 33
click at [61, 150] on div "6. Goal state" at bounding box center [40, 156] width 81 height 13
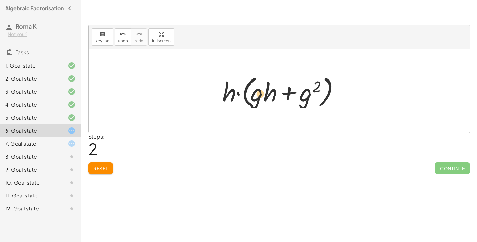
drag, startPoint x: 260, startPoint y: 102, endPoint x: 263, endPoint y: 103, distance: 3.5
click at [263, 103] on div at bounding box center [281, 90] width 125 height 37
click at [269, 94] on div at bounding box center [281, 90] width 125 height 37
drag, startPoint x: 229, startPoint y: 95, endPoint x: 316, endPoint y: 95, distance: 87.0
click at [316, 94] on div at bounding box center [281, 90] width 125 height 37
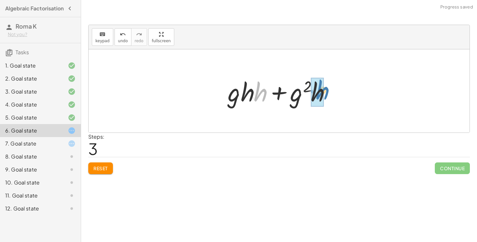
drag, startPoint x: 259, startPoint y: 95, endPoint x: 321, endPoint y: 93, distance: 61.7
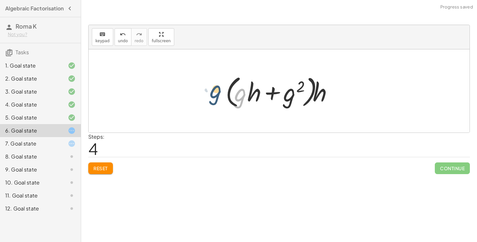
drag, startPoint x: 241, startPoint y: 96, endPoint x: 220, endPoint y: 89, distance: 22.6
drag, startPoint x: 255, startPoint y: 94, endPoint x: 237, endPoint y: 96, distance: 18.3
click at [236, 96] on div at bounding box center [281, 90] width 118 height 37
drag, startPoint x: 241, startPoint y: 94, endPoint x: 213, endPoint y: 93, distance: 27.6
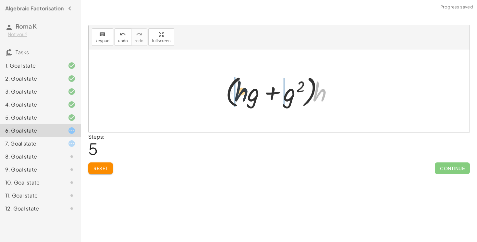
drag, startPoint x: 316, startPoint y: 94, endPoint x: 220, endPoint y: 92, distance: 96.1
click at [220, 92] on div "+ · g 2 · h + · g · h 2 + · g · h 2 + · g 2 · h + · g · h · h + · g 2 · h · h ·…" at bounding box center [279, 91] width 126 height 41
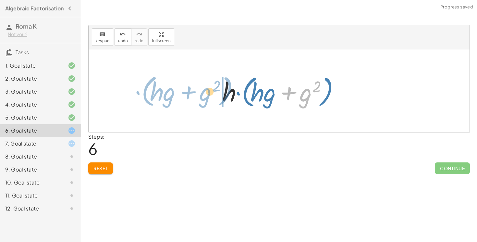
drag, startPoint x: 304, startPoint y: 96, endPoint x: 203, endPoint y: 96, distance: 100.9
click at [203, 96] on div "+ · g 2 · h + · g · h 2 + · g · h 2 + · g 2 · h + · g · h · h + · g 2 · h · h ·…" at bounding box center [279, 90] width 381 height 83
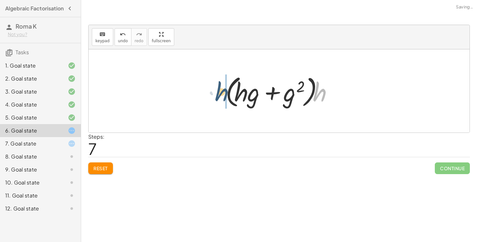
drag, startPoint x: 320, startPoint y: 95, endPoint x: 221, endPoint y: 94, distance: 99.0
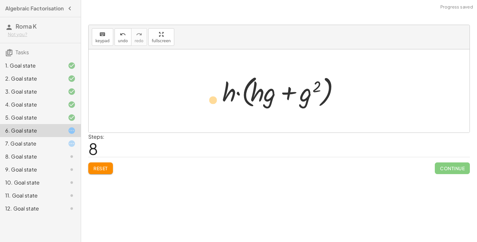
drag, startPoint x: 267, startPoint y: 97, endPoint x: 230, endPoint y: 106, distance: 38.9
click at [228, 107] on div at bounding box center [281, 90] width 125 height 37
drag, startPoint x: 269, startPoint y: 95, endPoint x: 215, endPoint y: 96, distance: 54.2
drag, startPoint x: 269, startPoint y: 98, endPoint x: 209, endPoint y: 94, distance: 60.2
click at [209, 94] on div "+ · g 2 · h + · g · h 2 + · g · h 2 + · g 2 · h + · g · h · h + · g 2 · h · h ·…" at bounding box center [279, 90] width 381 height 83
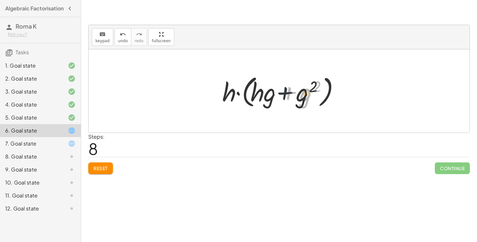
drag, startPoint x: 276, startPoint y: 99, endPoint x: 252, endPoint y: 99, distance: 24.3
click at [251, 99] on div at bounding box center [281, 90] width 125 height 37
drag, startPoint x: 307, startPoint y: 96, endPoint x: 315, endPoint y: 89, distance: 10.1
click at [315, 89] on div at bounding box center [281, 90] width 125 height 37
drag, startPoint x: 274, startPoint y: 93, endPoint x: 198, endPoint y: 90, distance: 76.0
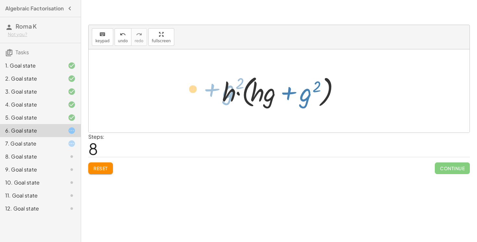
click at [197, 90] on div "+ · g 2 · h + · g · h 2 + · g · h 2 + · g 2 · h + · g · h · h + · g 2 · h · h ·…" at bounding box center [279, 90] width 381 height 83
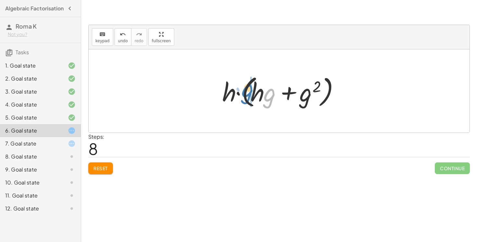
drag, startPoint x: 270, startPoint y: 93, endPoint x: 249, endPoint y: 88, distance: 22.0
click at [249, 88] on div at bounding box center [281, 90] width 125 height 37
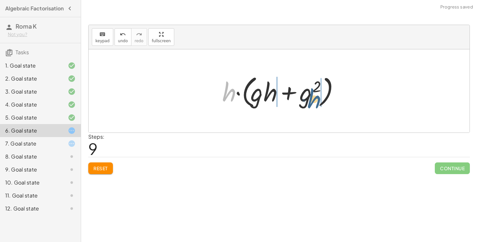
drag, startPoint x: 232, startPoint y: 94, endPoint x: 324, endPoint y: 102, distance: 92.1
click at [324, 102] on div at bounding box center [281, 90] width 125 height 37
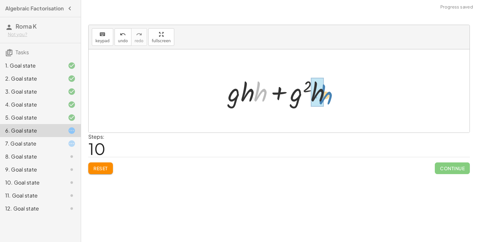
drag, startPoint x: 259, startPoint y: 95, endPoint x: 324, endPoint y: 99, distance: 65.0
click at [324, 99] on div at bounding box center [282, 90] width 114 height 33
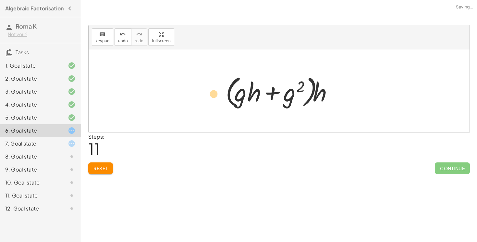
drag, startPoint x: 253, startPoint y: 94, endPoint x: 215, endPoint y: 93, distance: 38.6
click at [245, 97] on div at bounding box center [281, 90] width 118 height 37
drag, startPoint x: 240, startPoint y: 97, endPoint x: 164, endPoint y: 94, distance: 76.7
click at [164, 94] on div "+ · g 2 · h + · g · h 2 + · g · h 2 + · g 2 · h + · g · h · h + · g 2 · h · h ·…" at bounding box center [279, 90] width 381 height 83
drag, startPoint x: 249, startPoint y: 94, endPoint x: 159, endPoint y: 89, distance: 90.3
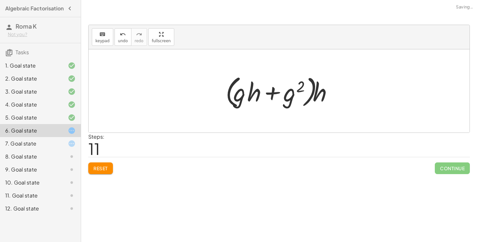
click at [159, 89] on div "+ · g 2 · h + · g · h 2 + · g · h 2 + · g 2 · h + · g · h · h + · g 2 · h · h ·…" at bounding box center [279, 90] width 381 height 83
click at [98, 170] on span "Reset" at bounding box center [100, 168] width 14 height 6
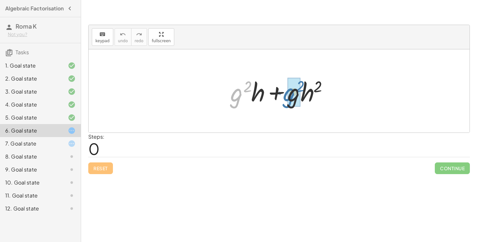
drag, startPoint x: 232, startPoint y: 98, endPoint x: 287, endPoint y: 98, distance: 54.8
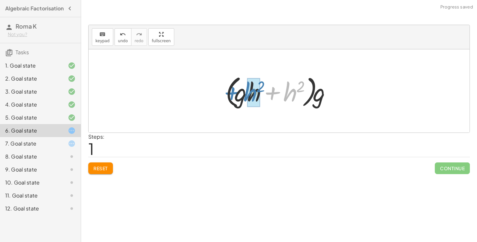
drag, startPoint x: 289, startPoint y: 97, endPoint x: 250, endPoint y: 97, distance: 39.9
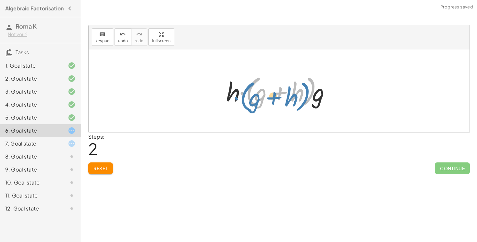
drag, startPoint x: 312, startPoint y: 93, endPoint x: 309, endPoint y: 96, distance: 4.4
click at [309, 96] on div at bounding box center [281, 90] width 117 height 37
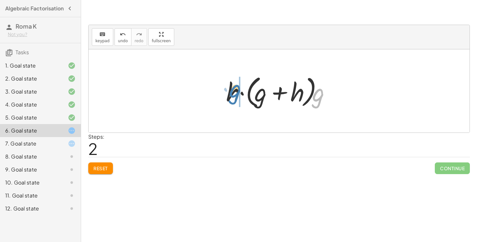
drag, startPoint x: 322, startPoint y: 97, endPoint x: 239, endPoint y: 93, distance: 83.2
click at [239, 93] on div at bounding box center [281, 90] width 117 height 37
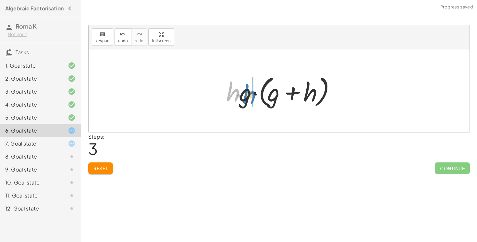
drag, startPoint x: 237, startPoint y: 94, endPoint x: 254, endPoint y: 97, distance: 16.7
click at [254, 97] on div at bounding box center [281, 90] width 117 height 37
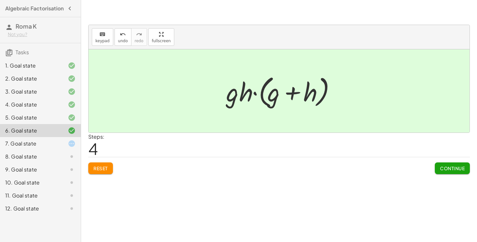
click at [452, 165] on button "Continue" at bounding box center [452, 168] width 35 height 12
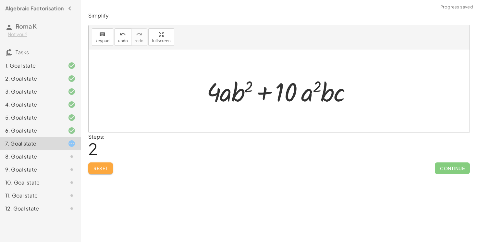
click at [102, 165] on button "Reset" at bounding box center [100, 168] width 25 height 12
drag, startPoint x: 310, startPoint y: 97, endPoint x: 231, endPoint y: 100, distance: 79.2
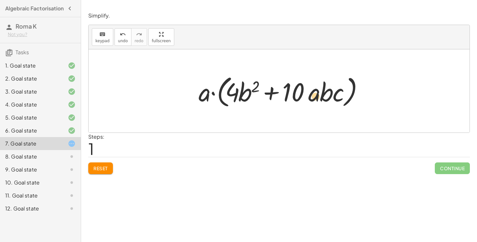
drag, startPoint x: 312, startPoint y: 98, endPoint x: 314, endPoint y: 102, distance: 4.9
click at [314, 102] on div at bounding box center [281, 90] width 172 height 37
drag, startPoint x: 249, startPoint y: 97, endPoint x: 334, endPoint y: 101, distance: 85.1
click at [334, 101] on div at bounding box center [281, 90] width 172 height 37
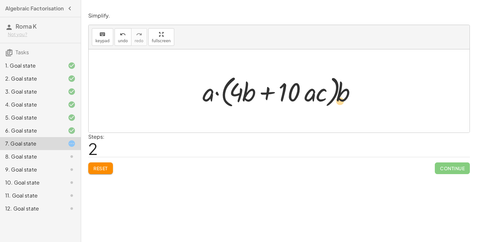
drag, startPoint x: 348, startPoint y: 97, endPoint x: 354, endPoint y: 104, distance: 9.0
click at [354, 104] on div at bounding box center [281, 90] width 165 height 37
drag, startPoint x: 212, startPoint y: 99, endPoint x: 203, endPoint y: 105, distance: 10.4
click at [203, 105] on div at bounding box center [281, 90] width 165 height 37
drag, startPoint x: 238, startPoint y: 94, endPoint x: 306, endPoint y: 93, distance: 68.8
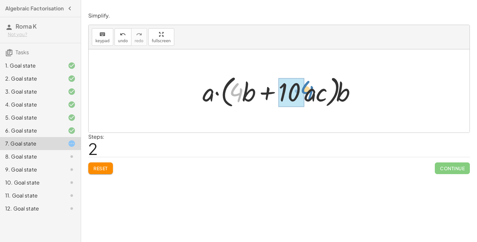
click at [306, 93] on div at bounding box center [281, 90] width 165 height 37
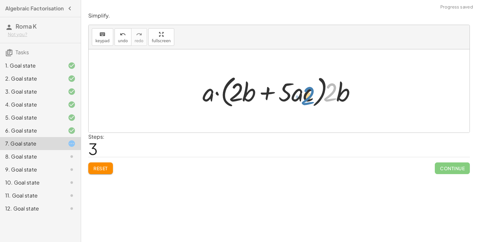
drag, startPoint x: 333, startPoint y: 94, endPoint x: 344, endPoint y: 98, distance: 11.8
click at [344, 98] on div at bounding box center [281, 90] width 165 height 37
drag, startPoint x: 344, startPoint y: 92, endPoint x: 356, endPoint y: 93, distance: 11.7
click at [356, 93] on div at bounding box center [281, 90] width 165 height 37
drag, startPoint x: 300, startPoint y: 94, endPoint x: 316, endPoint y: 90, distance: 16.7
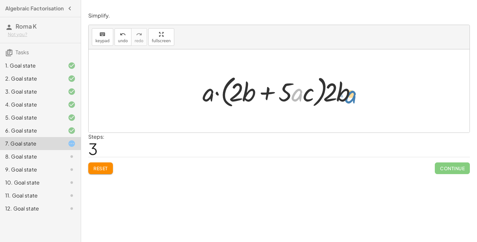
click at [320, 90] on div at bounding box center [281, 90] width 165 height 37
click at [286, 89] on div at bounding box center [281, 90] width 165 height 37
drag, startPoint x: 237, startPoint y: 88, endPoint x: 193, endPoint y: 98, distance: 44.6
click at [193, 98] on div "+ · 4 · a · b 2 + · 10 · a 2 · b · c + · 4 · a · b 2 + · 10 · a · a · b · c · a…" at bounding box center [279, 91] width 173 height 41
drag, startPoint x: 206, startPoint y: 95, endPoint x: 322, endPoint y: 94, distance: 116.2
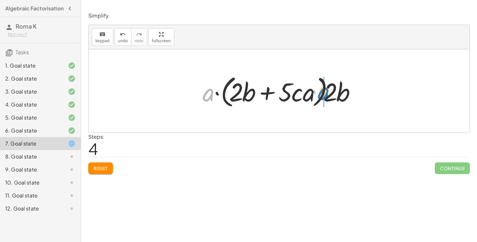
click at [322, 94] on div at bounding box center [281, 90] width 165 height 37
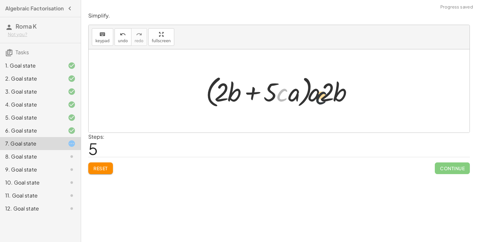
drag, startPoint x: 287, startPoint y: 94, endPoint x: 340, endPoint y: 98, distance: 52.7
click at [340, 98] on div at bounding box center [281, 90] width 158 height 37
drag, startPoint x: 282, startPoint y: 89, endPoint x: 361, endPoint y: 92, distance: 79.2
click at [361, 92] on div "+ · 4 · a · b 2 + · 10 · a 2 · b · c + · 4 · a · b 2 + · 10 · a · a · b · c · a…" at bounding box center [279, 91] width 166 height 41
drag, startPoint x: 277, startPoint y: 86, endPoint x: 367, endPoint y: 87, distance: 90.5
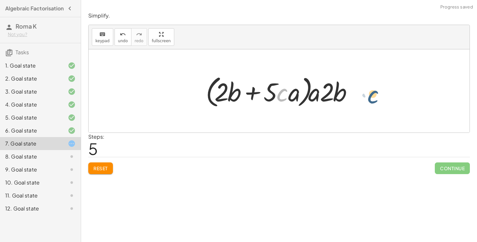
click at [367, 87] on div "+ · 4 · a · b 2 + · 10 · a 2 · b · c + · 4 · a · b 2 + · 10 · a · a · b · c · a…" at bounding box center [279, 90] width 381 height 83
click at [104, 171] on span "Reset" at bounding box center [100, 168] width 14 height 6
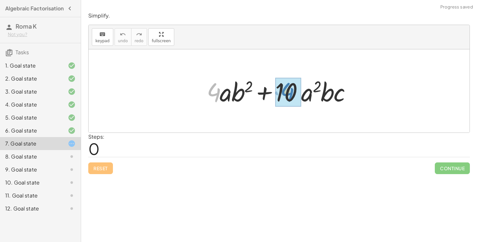
drag, startPoint x: 208, startPoint y: 87, endPoint x: 280, endPoint y: 87, distance: 72.4
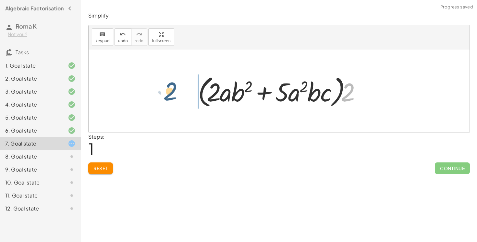
drag, startPoint x: 347, startPoint y: 90, endPoint x: 170, endPoint y: 87, distance: 176.2
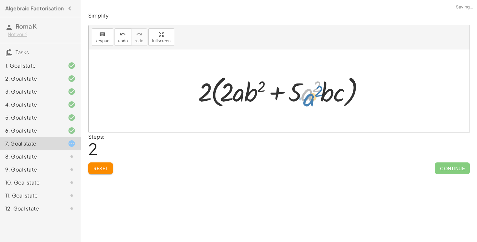
drag, startPoint x: 308, startPoint y: 93, endPoint x: 314, endPoint y: 98, distance: 7.9
click at [314, 98] on div at bounding box center [282, 90] width 174 height 37
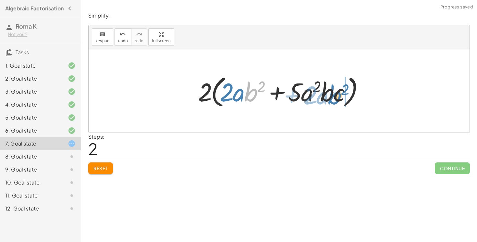
drag, startPoint x: 254, startPoint y: 94, endPoint x: 337, endPoint y: 97, distance: 83.8
click at [337, 97] on div at bounding box center [282, 90] width 174 height 37
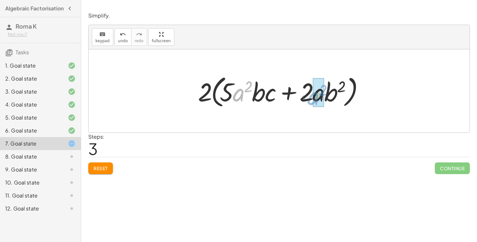
drag, startPoint x: 237, startPoint y: 95, endPoint x: 311, endPoint y: 99, distance: 74.7
click at [311, 99] on div at bounding box center [282, 90] width 174 height 37
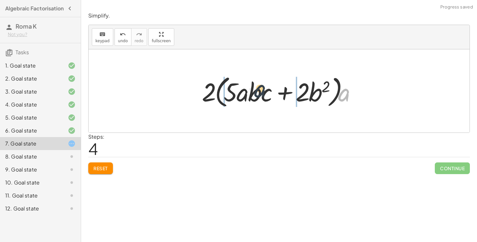
drag, startPoint x: 349, startPoint y: 97, endPoint x: 247, endPoint y: 92, distance: 102.0
click at [247, 92] on div at bounding box center [282, 90] width 166 height 37
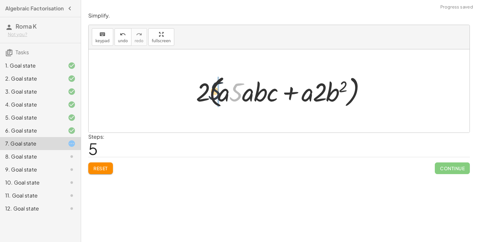
drag, startPoint x: 240, startPoint y: 90, endPoint x: 219, endPoint y: 89, distance: 21.5
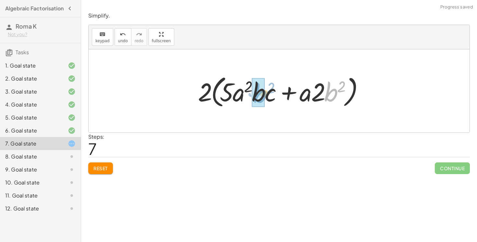
drag, startPoint x: 332, startPoint y: 95, endPoint x: 261, endPoint y: 97, distance: 70.8
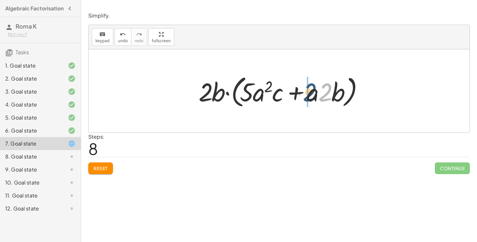
drag, startPoint x: 320, startPoint y: 96, endPoint x: 301, endPoint y: 96, distance: 19.5
click at [301, 96] on div at bounding box center [281, 90] width 172 height 37
click at [318, 96] on div at bounding box center [281, 90] width 172 height 37
drag, startPoint x: 328, startPoint y: 96, endPoint x: 260, endPoint y: 100, distance: 67.9
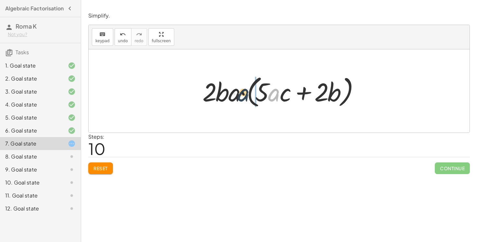
drag, startPoint x: 271, startPoint y: 94, endPoint x: 234, endPoint y: 94, distance: 37.3
click at [234, 94] on div at bounding box center [281, 90] width 165 height 37
drag, startPoint x: 276, startPoint y: 98, endPoint x: 236, endPoint y: 98, distance: 40.6
click at [236, 98] on div at bounding box center [281, 90] width 165 height 37
drag, startPoint x: 337, startPoint y: 93, endPoint x: 225, endPoint y: 93, distance: 112.3
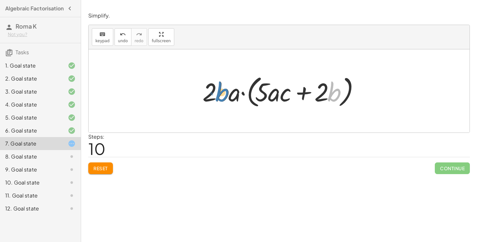
click at [225, 93] on div at bounding box center [281, 90] width 165 height 37
drag, startPoint x: 261, startPoint y: 89, endPoint x: 323, endPoint y: 93, distance: 61.5
click at [323, 93] on div at bounding box center [281, 90] width 165 height 37
drag, startPoint x: 323, startPoint y: 94, endPoint x: 211, endPoint y: 94, distance: 112.0
click at [211, 94] on div at bounding box center [281, 90] width 165 height 37
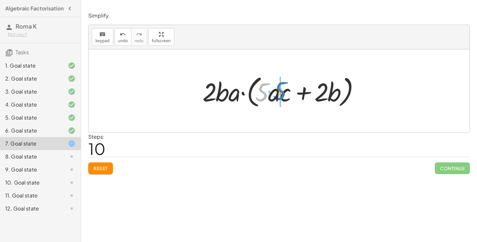
drag, startPoint x: 258, startPoint y: 90, endPoint x: 276, endPoint y: 89, distance: 18.2
click at [276, 89] on div at bounding box center [281, 90] width 165 height 37
drag, startPoint x: 261, startPoint y: 91, endPoint x: 296, endPoint y: 92, distance: 34.7
click at [296, 92] on div at bounding box center [281, 90] width 165 height 37
drag, startPoint x: 275, startPoint y: 93, endPoint x: 293, endPoint y: 93, distance: 18.2
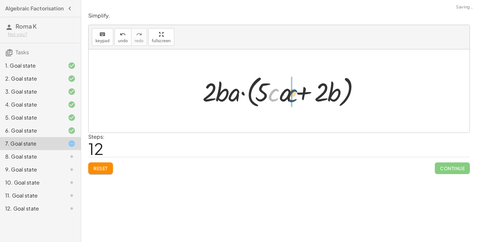
click at [293, 93] on div at bounding box center [281, 90] width 165 height 37
drag, startPoint x: 231, startPoint y: 96, endPoint x: 212, endPoint y: 97, distance: 19.2
click at [212, 97] on div at bounding box center [281, 90] width 165 height 37
click at [99, 168] on span "Reset" at bounding box center [100, 168] width 14 height 6
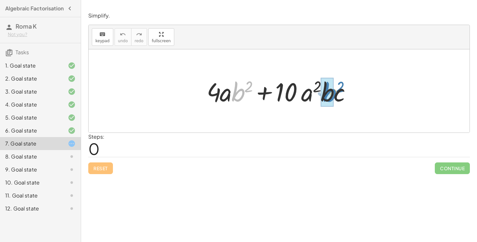
drag, startPoint x: 241, startPoint y: 98, endPoint x: 332, endPoint y: 98, distance: 91.5
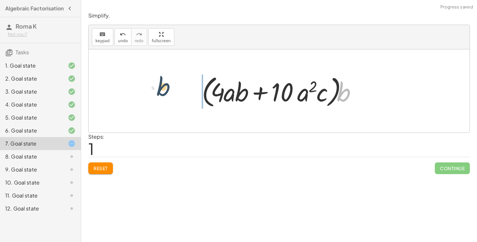
drag, startPoint x: 341, startPoint y: 98, endPoint x: 170, endPoint y: 94, distance: 170.7
click at [170, 94] on div "+ · 4 · a · b 2 + · 10 · a 2 · b · c + · 4 · a · b · b + · 10 · a 2 · b · c · b…" at bounding box center [279, 90] width 381 height 83
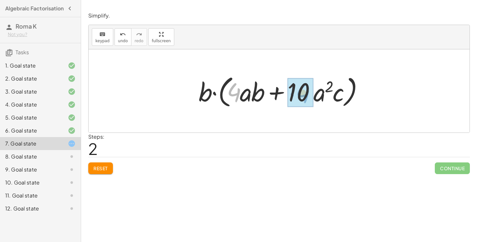
drag, startPoint x: 239, startPoint y: 93, endPoint x: 307, endPoint y: 94, distance: 68.5
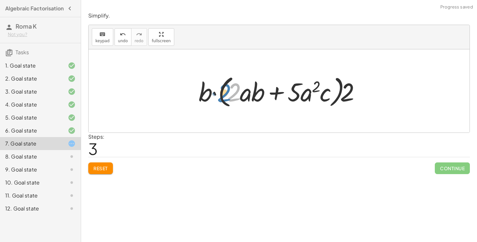
drag, startPoint x: 231, startPoint y: 91, endPoint x: 186, endPoint y: 93, distance: 45.5
drag, startPoint x: 346, startPoint y: 93, endPoint x: 187, endPoint y: 87, distance: 158.8
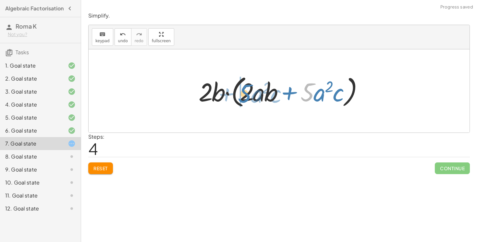
drag, startPoint x: 304, startPoint y: 85, endPoint x: 244, endPoint y: 86, distance: 60.4
click at [243, 86] on div at bounding box center [281, 90] width 172 height 37
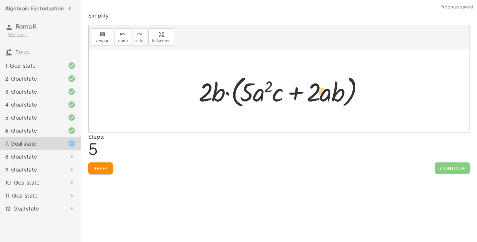
drag, startPoint x: 249, startPoint y: 87, endPoint x: 255, endPoint y: 78, distance: 10.5
click at [259, 78] on div at bounding box center [281, 90] width 172 height 37
drag, startPoint x: 339, startPoint y: 92, endPoint x: 273, endPoint y: 93, distance: 66.5
click at [273, 93] on div at bounding box center [281, 90] width 172 height 37
